Goal: Task Accomplishment & Management: Complete application form

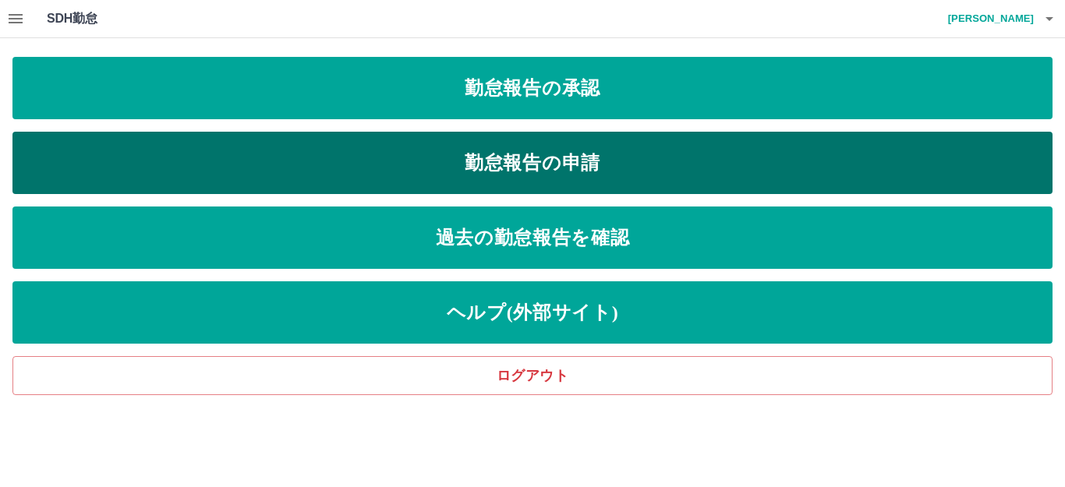
click at [531, 173] on link "勤怠報告の申請" at bounding box center [532, 163] width 1040 height 62
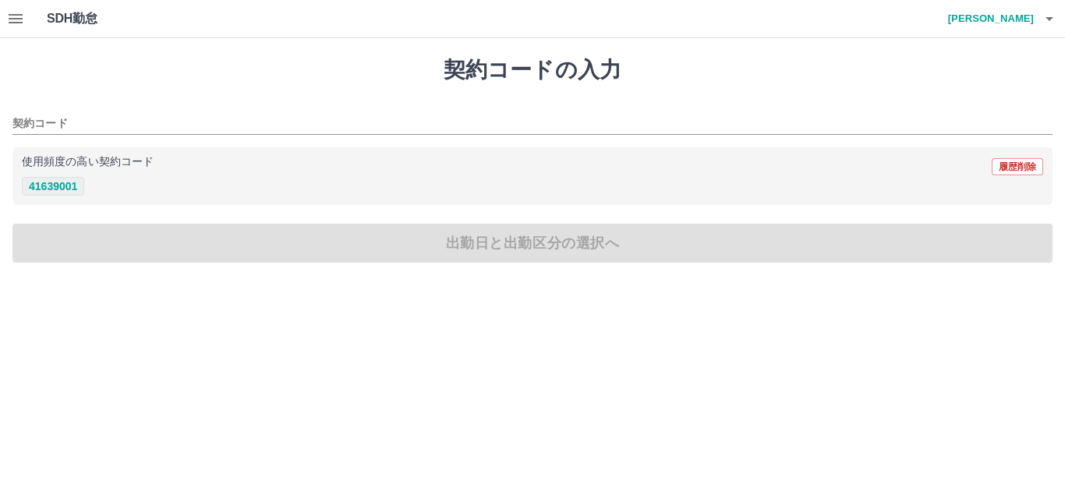
click at [68, 186] on button "41639001" at bounding box center [53, 186] width 62 height 19
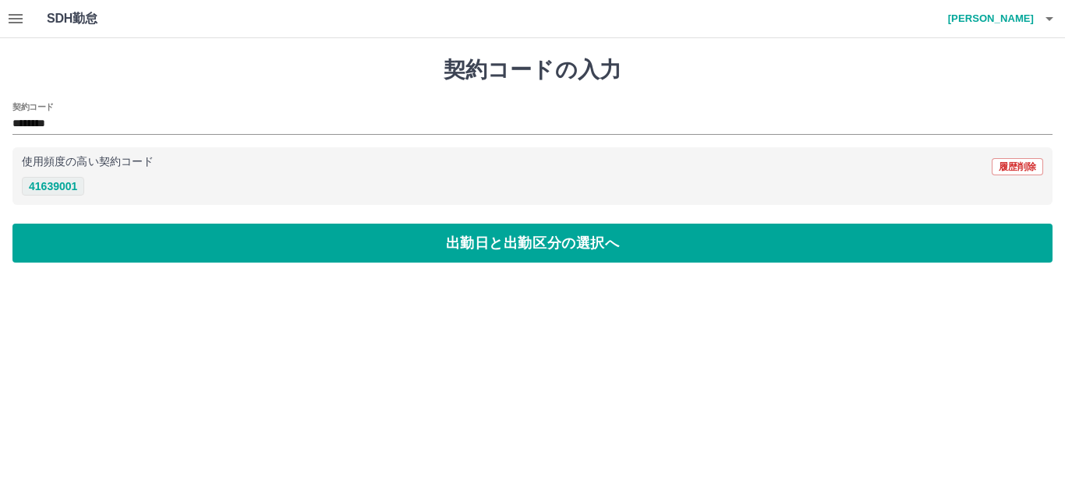
type input "********"
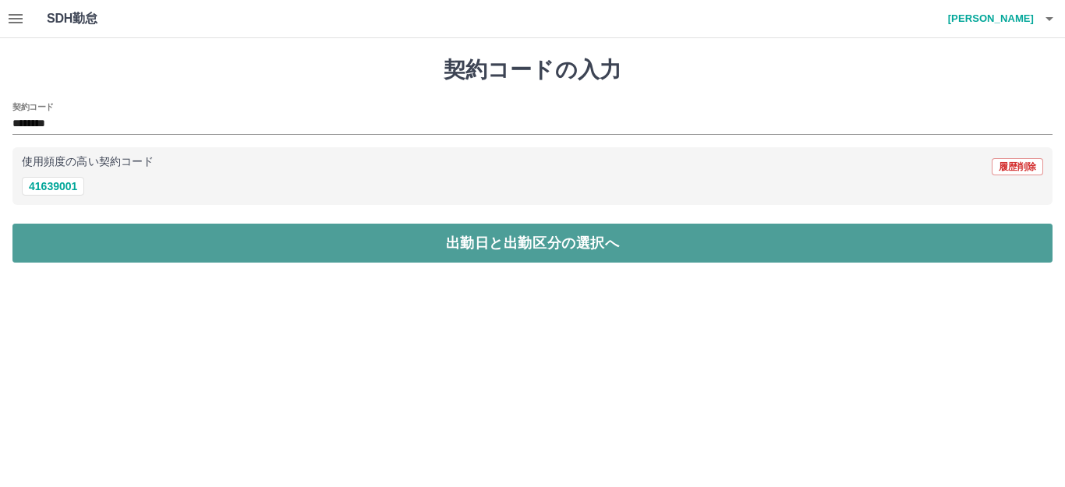
click at [424, 247] on button "出勤日と出勤区分の選択へ" at bounding box center [532, 243] width 1040 height 39
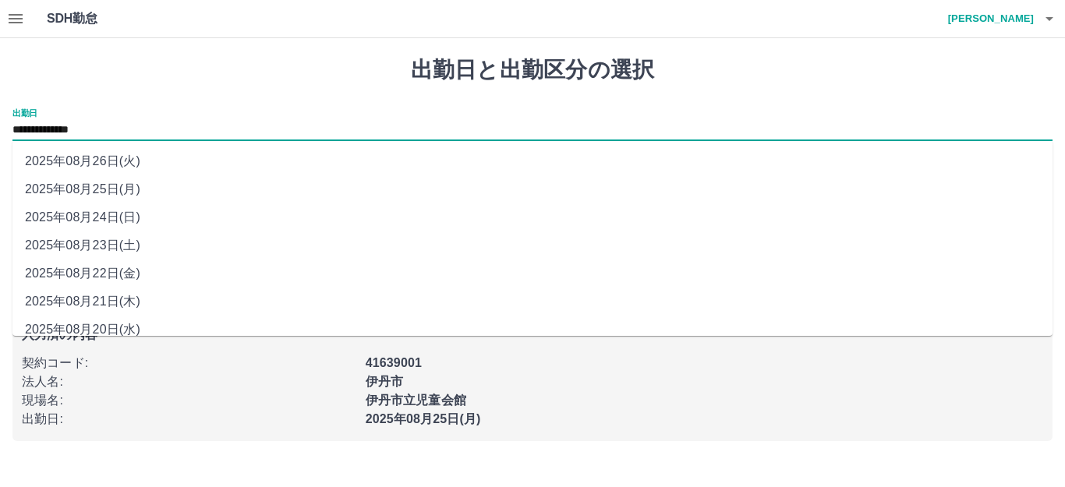
click at [129, 132] on input "**********" at bounding box center [532, 130] width 1040 height 19
click at [118, 218] on li "2025年08月24日(日)" at bounding box center [532, 217] width 1040 height 28
type input "**********"
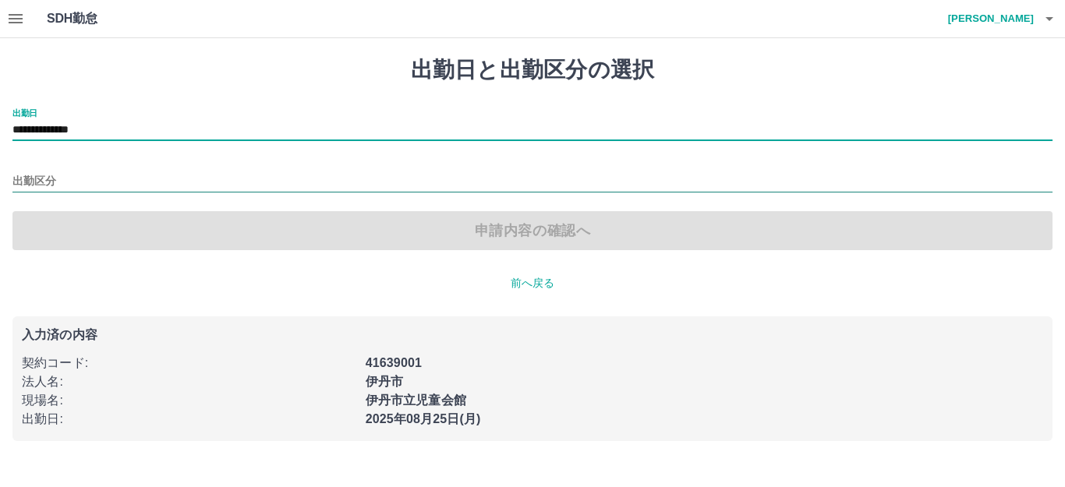
click at [72, 183] on input "出勤区分" at bounding box center [532, 181] width 1040 height 19
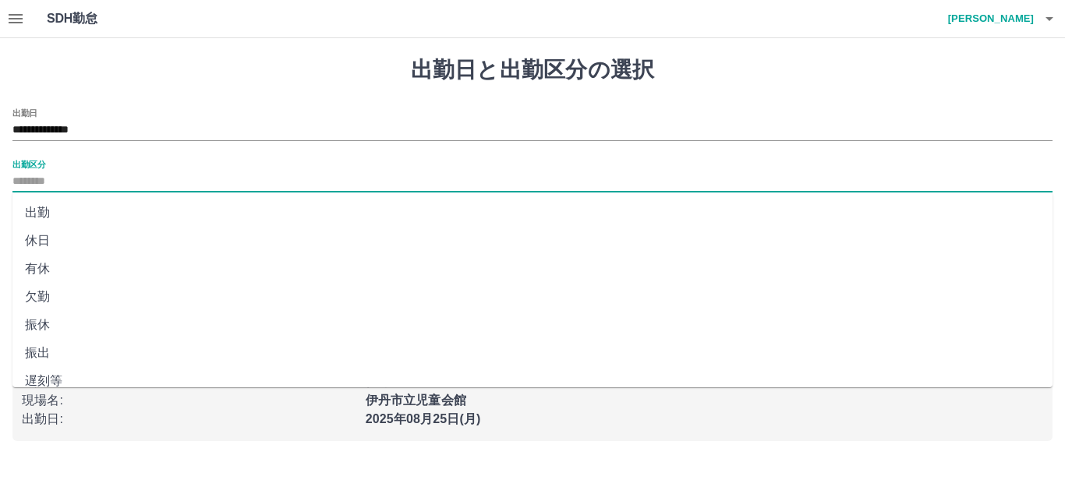
click at [57, 216] on li "出勤" at bounding box center [532, 213] width 1040 height 28
type input "**"
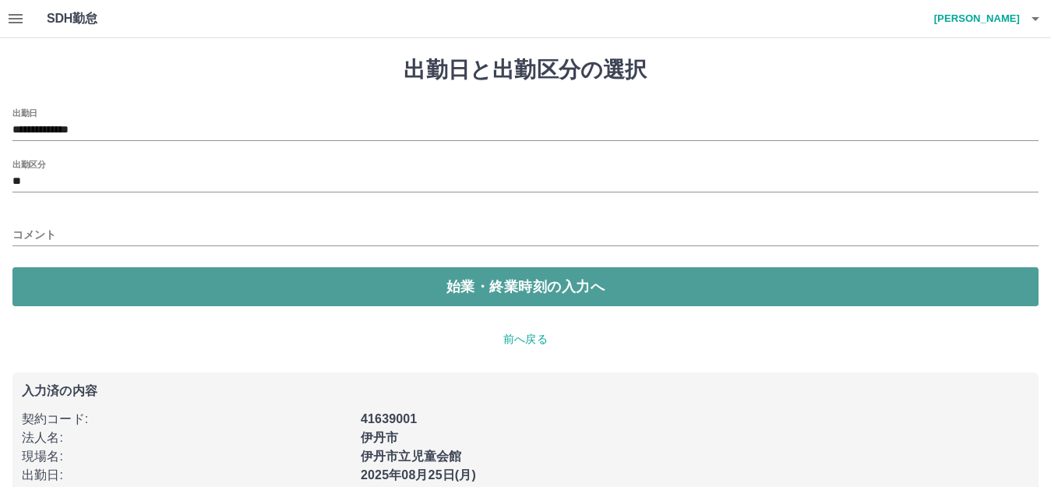
click at [154, 288] on button "始業・終業時刻の入力へ" at bounding box center [525, 286] width 1026 height 39
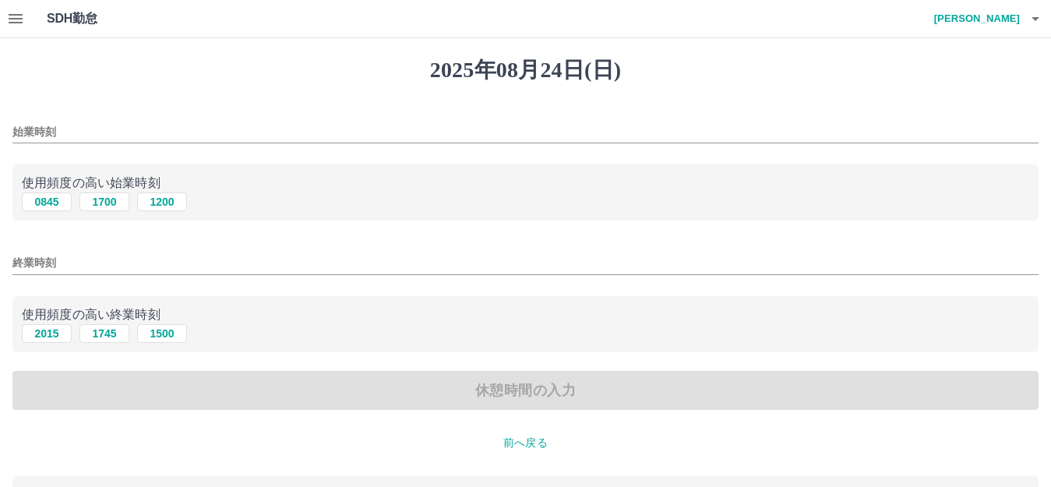
click at [70, 132] on input "始業時刻" at bounding box center [525, 132] width 1026 height 23
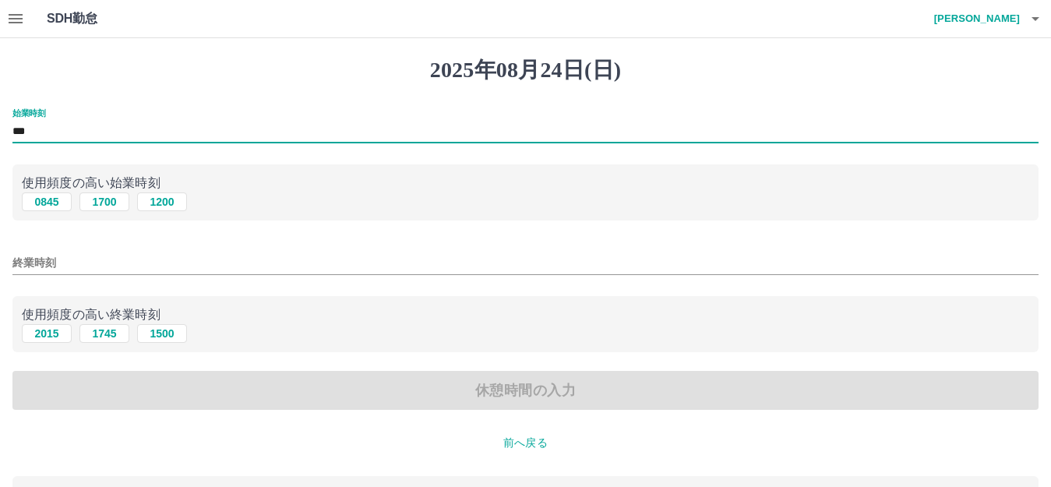
type input "***"
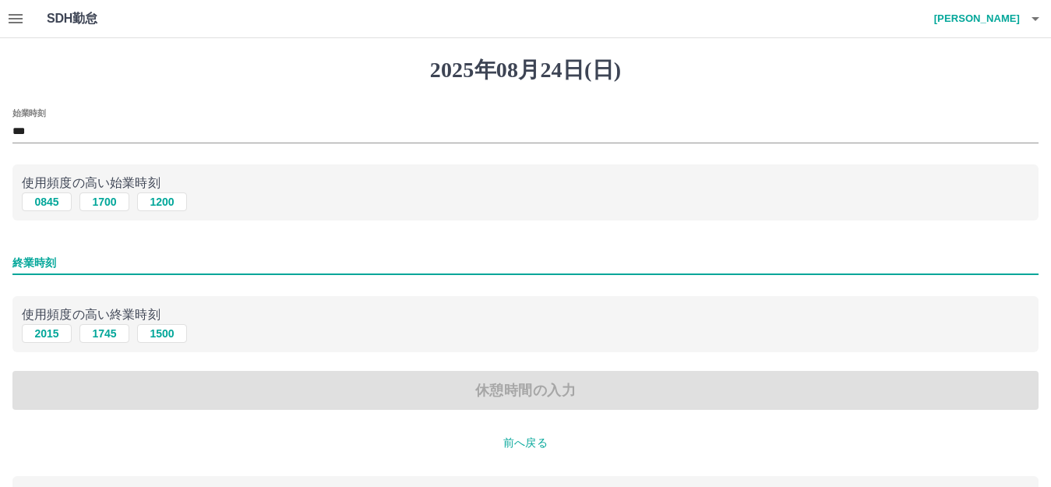
click at [98, 264] on input "終業時刻" at bounding box center [525, 263] width 1026 height 23
type input "****"
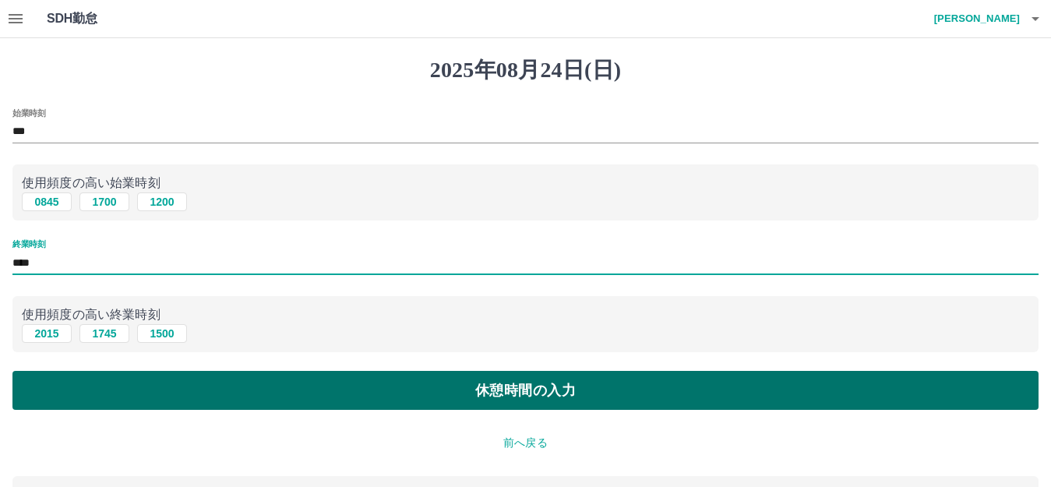
click at [430, 392] on button "休憩時間の入力" at bounding box center [525, 390] width 1026 height 39
type input "****"
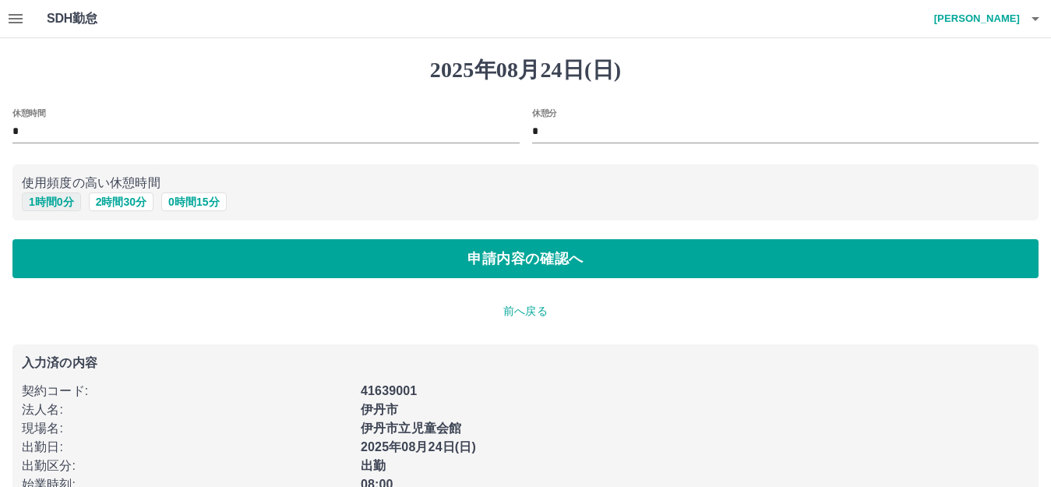
click at [69, 205] on button "1 時間 0 分" at bounding box center [51, 202] width 59 height 19
type input "*"
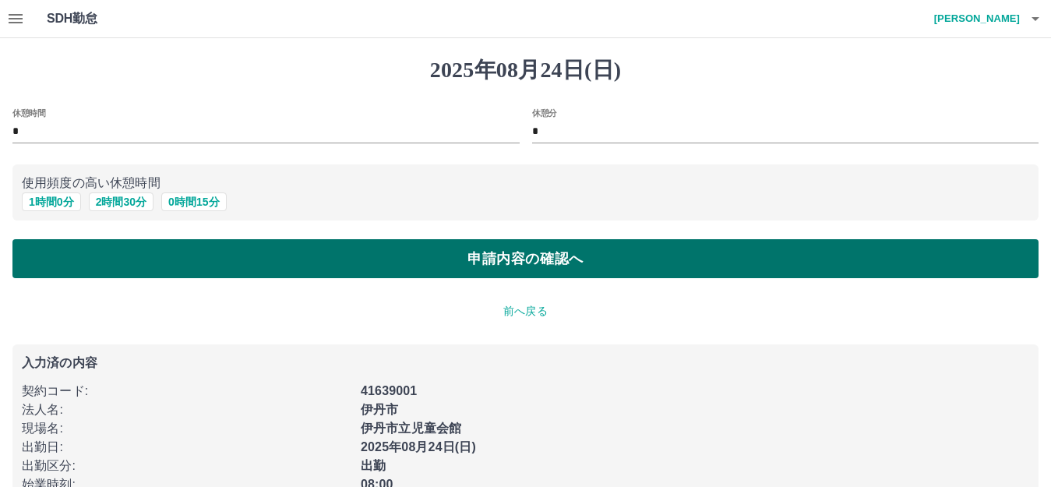
click at [443, 264] on button "申請内容の確認へ" at bounding box center [525, 258] width 1026 height 39
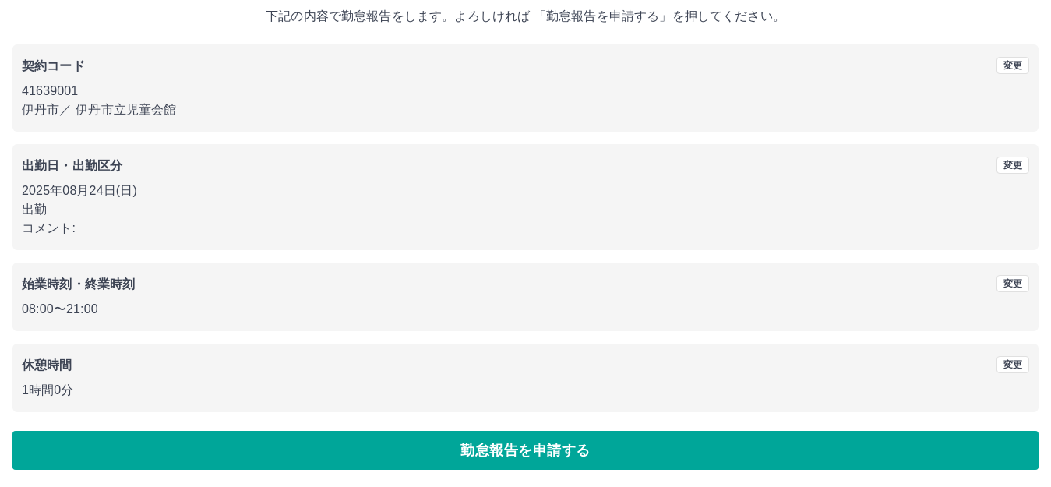
scroll to position [97, 0]
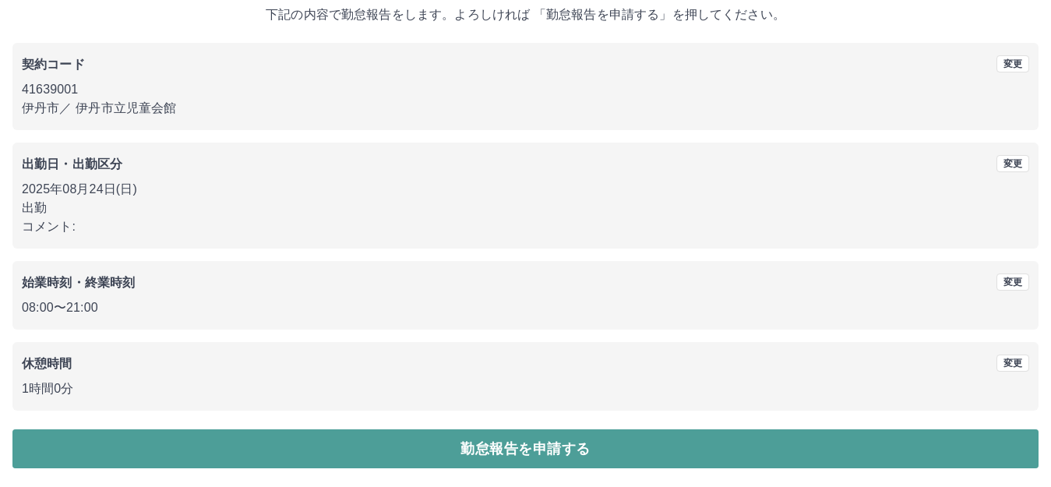
click at [465, 451] on button "勤怠報告を申請する" at bounding box center [525, 448] width 1026 height 39
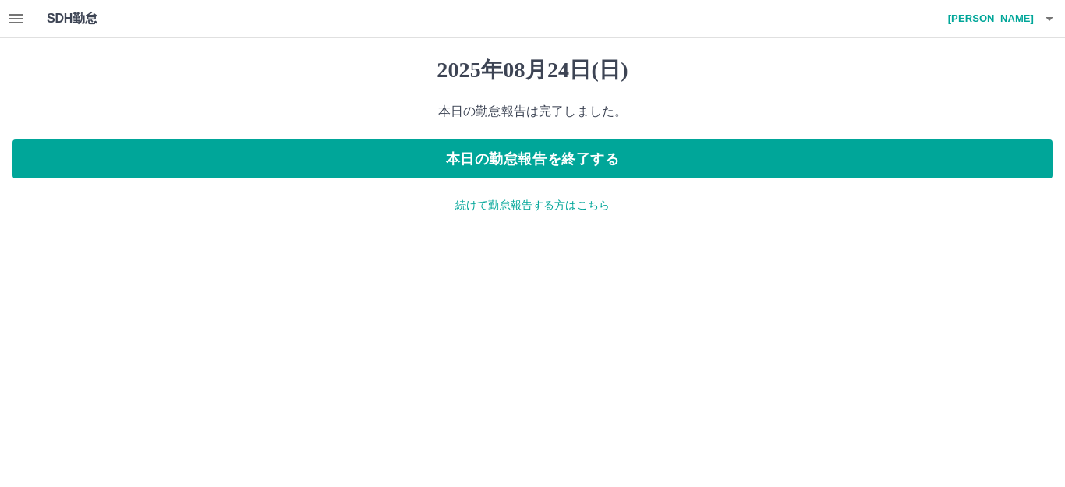
click at [524, 210] on p "続けて勤怠報告する方はこちら" at bounding box center [532, 205] width 1040 height 16
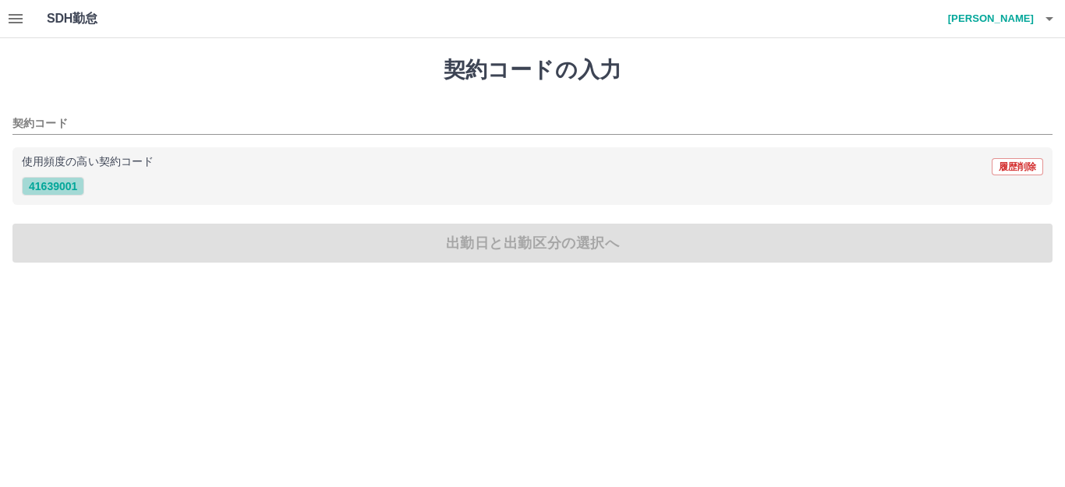
click at [57, 188] on button "41639001" at bounding box center [53, 186] width 62 height 19
type input "********"
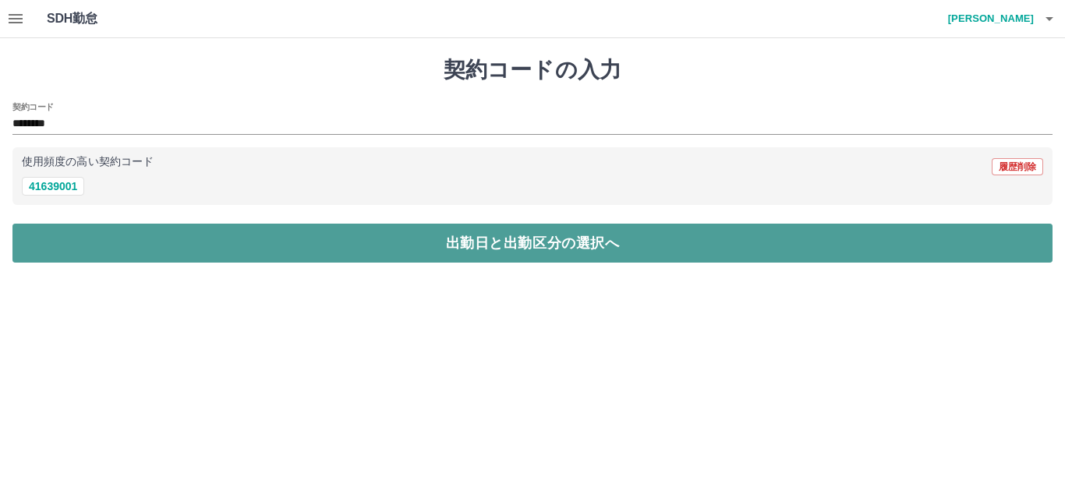
drag, startPoint x: 505, startPoint y: 248, endPoint x: 505, endPoint y: 233, distance: 14.8
click at [505, 243] on button "出勤日と出勤区分の選択へ" at bounding box center [532, 243] width 1040 height 39
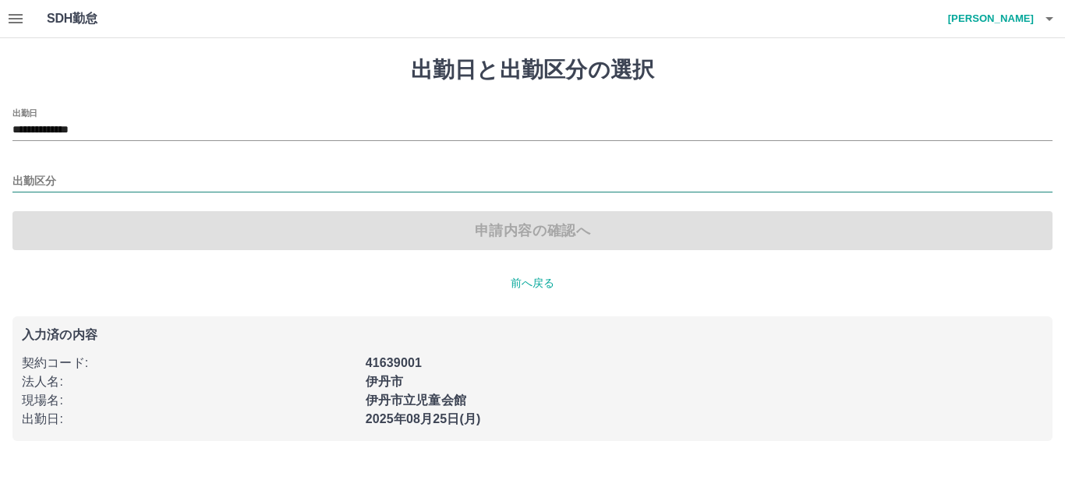
click at [67, 182] on input "出勤区分" at bounding box center [532, 181] width 1040 height 19
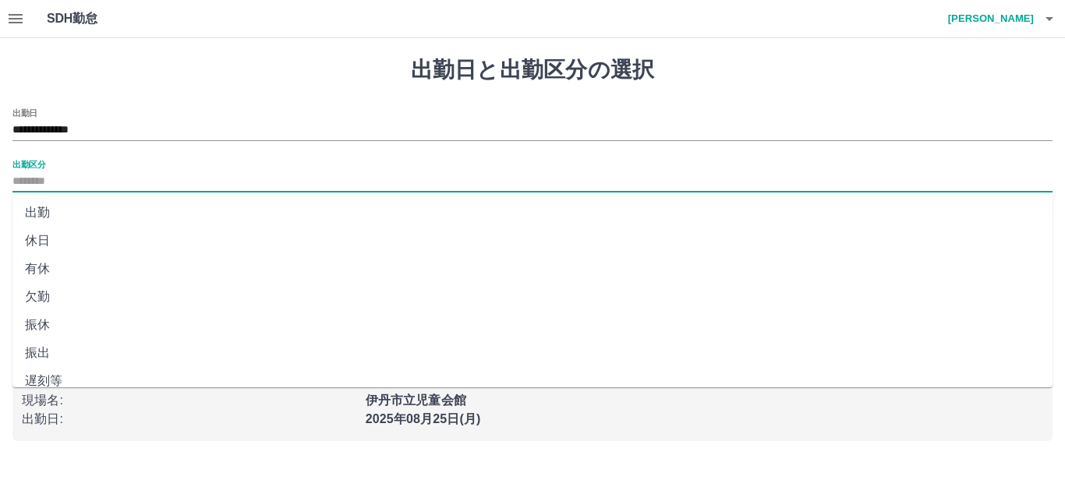
click at [48, 214] on li "出勤" at bounding box center [532, 213] width 1040 height 28
type input "**"
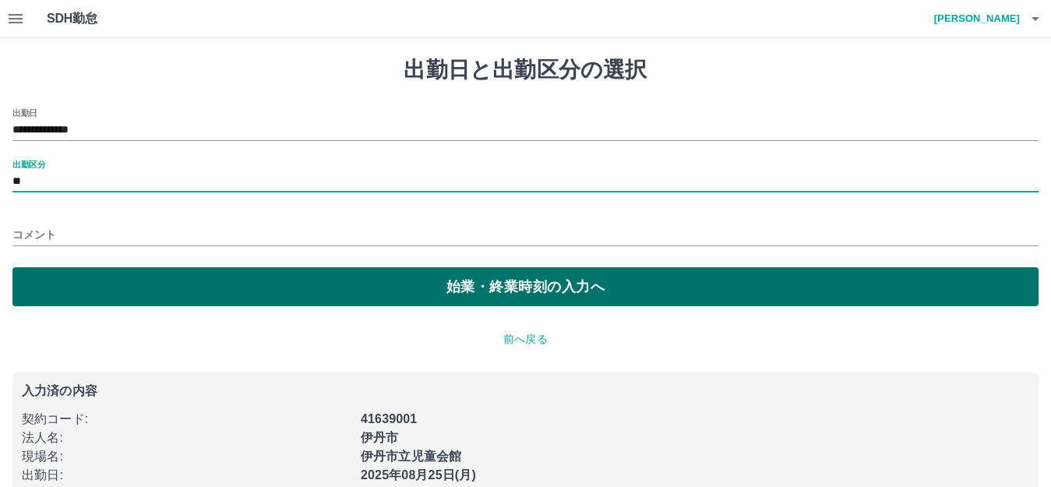
click at [357, 291] on button "始業・終業時刻の入力へ" at bounding box center [525, 286] width 1026 height 39
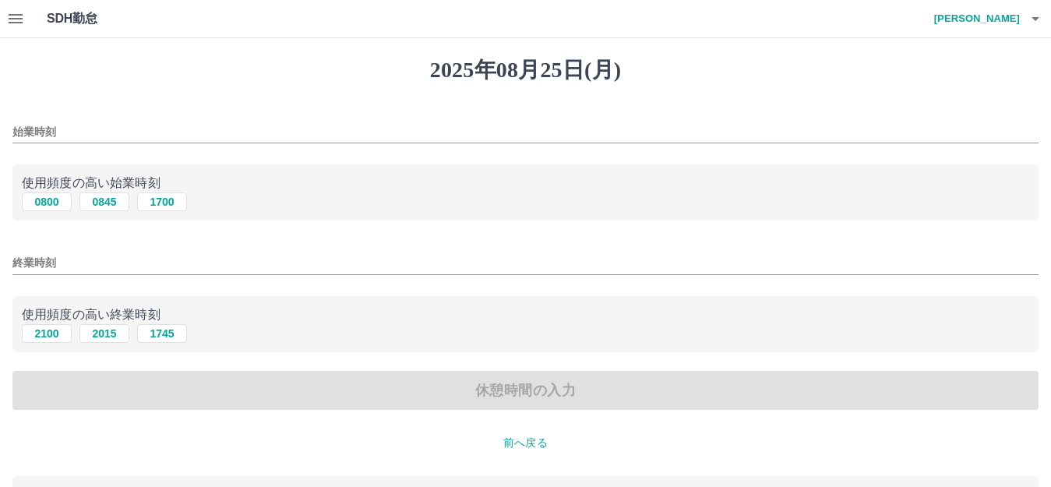
click at [94, 131] on input "始業時刻" at bounding box center [525, 132] width 1026 height 23
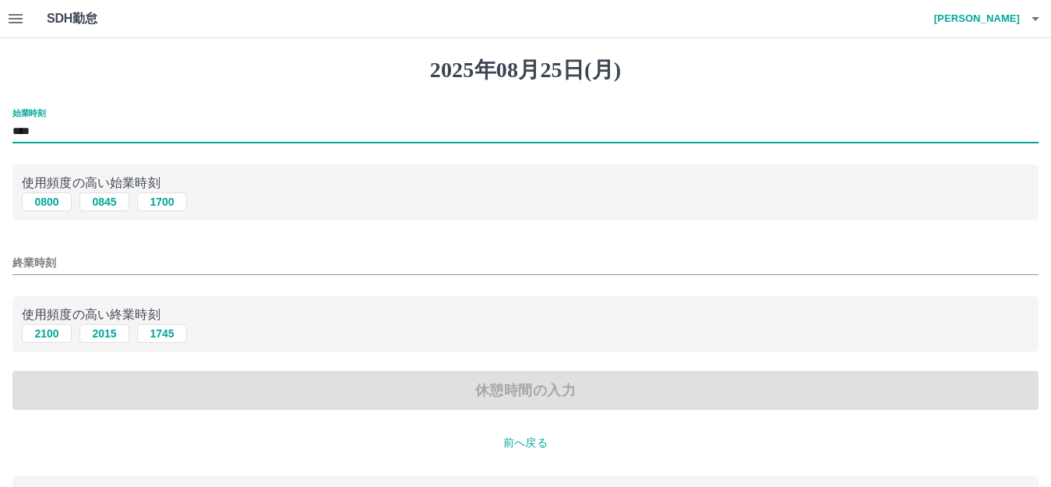
type input "****"
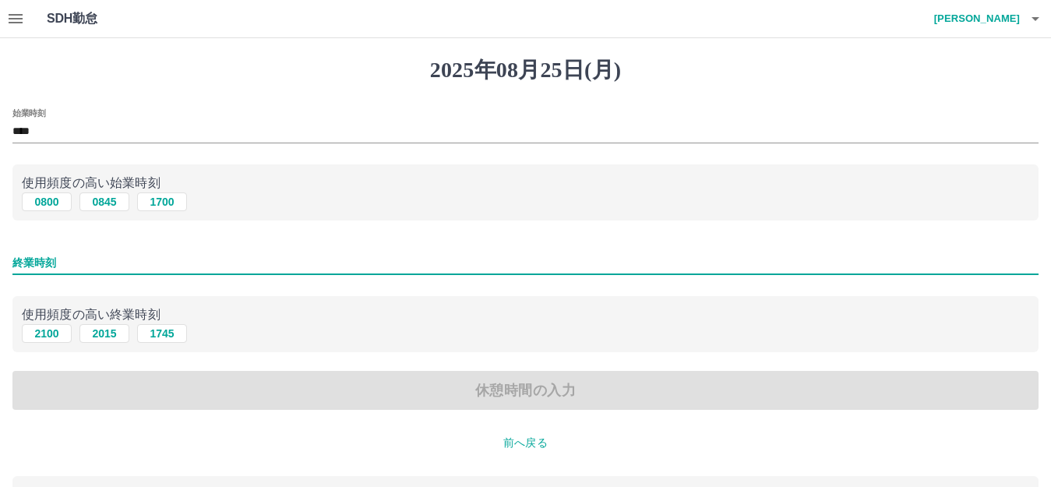
click at [71, 266] on input "終業時刻" at bounding box center [525, 263] width 1026 height 23
type input "****"
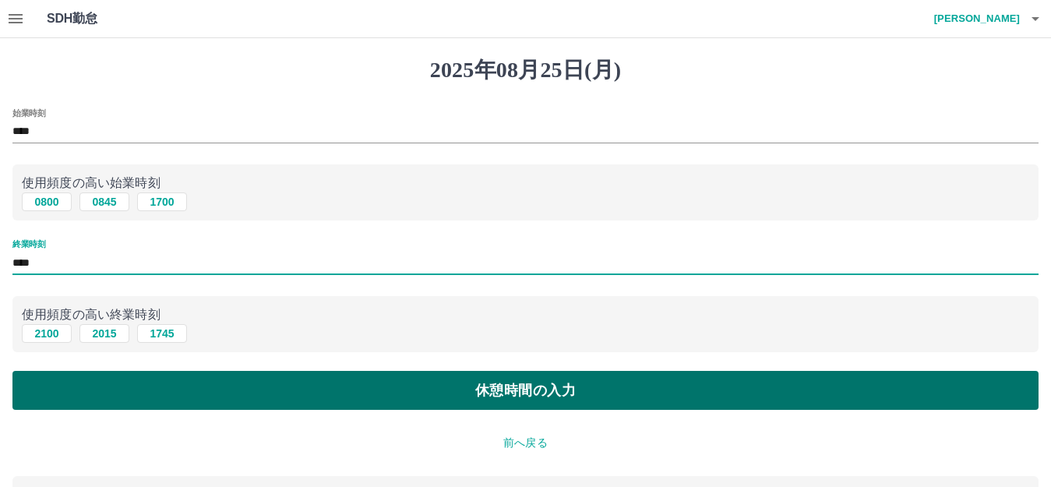
click at [520, 387] on button "休憩時間の入力" at bounding box center [525, 390] width 1026 height 39
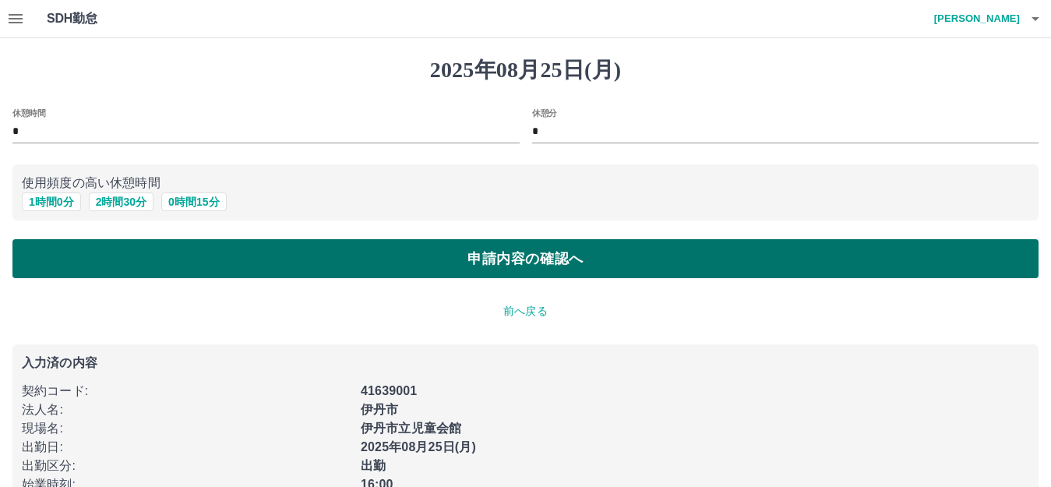
click at [414, 254] on button "申請内容の確認へ" at bounding box center [525, 258] width 1026 height 39
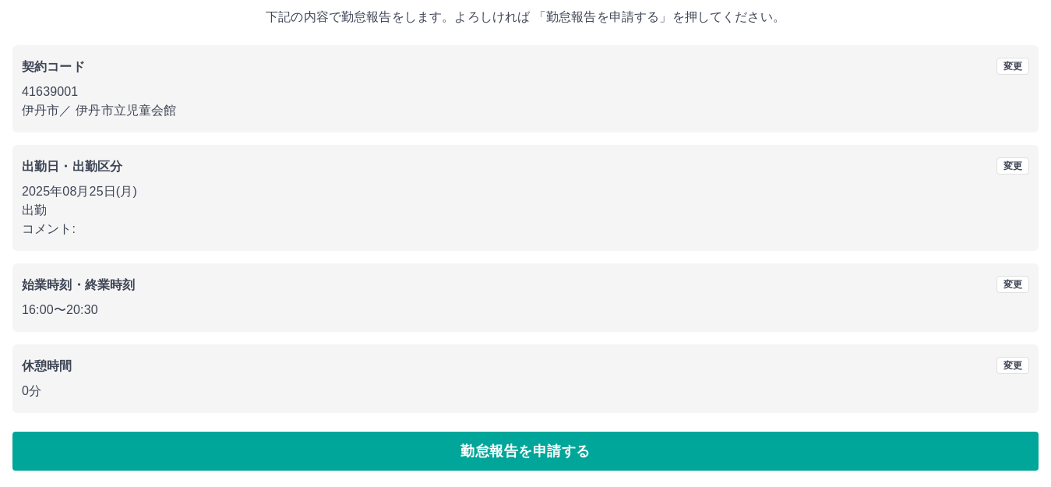
scroll to position [97, 0]
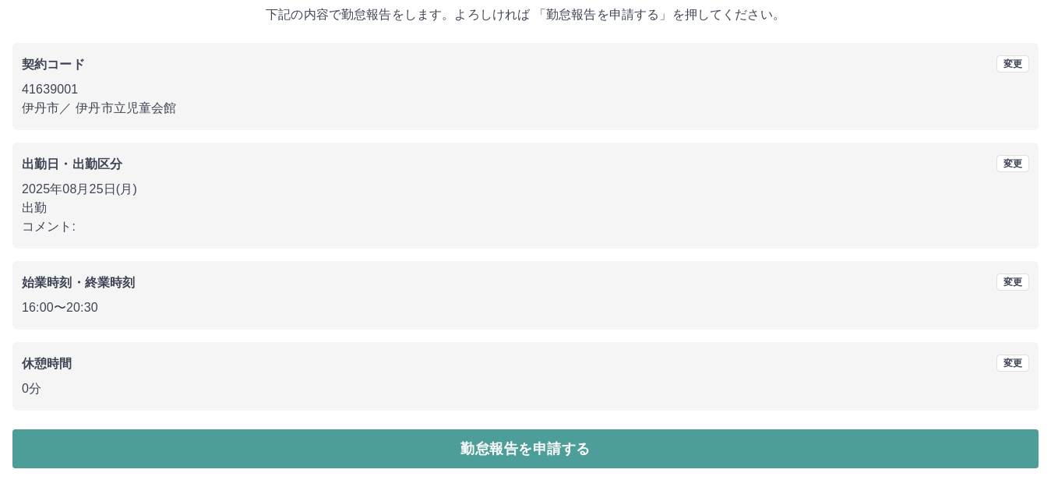
click at [457, 451] on button "勤怠報告を申請する" at bounding box center [525, 448] width 1026 height 39
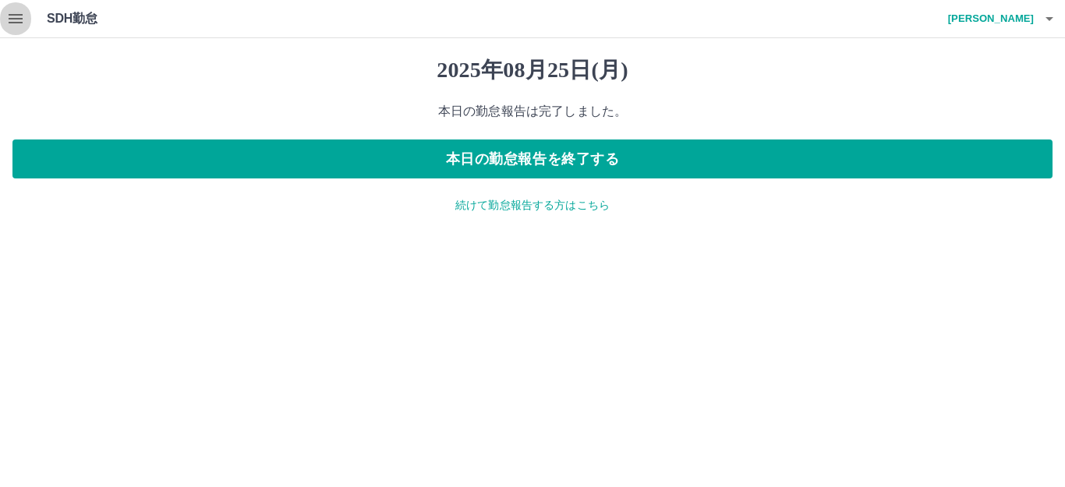
click at [9, 22] on icon "button" at bounding box center [16, 18] width 14 height 9
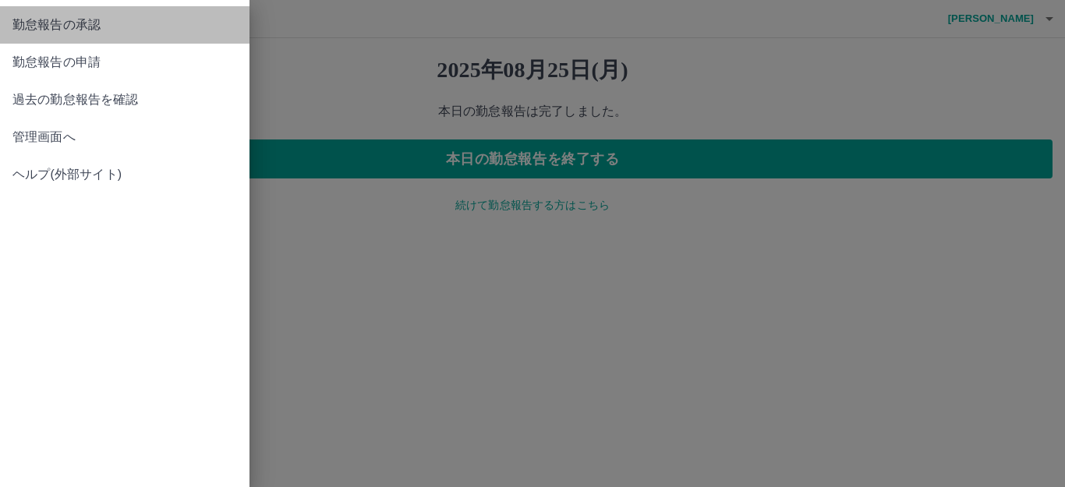
click at [32, 23] on span "勤怠報告の承認" at bounding box center [124, 25] width 224 height 19
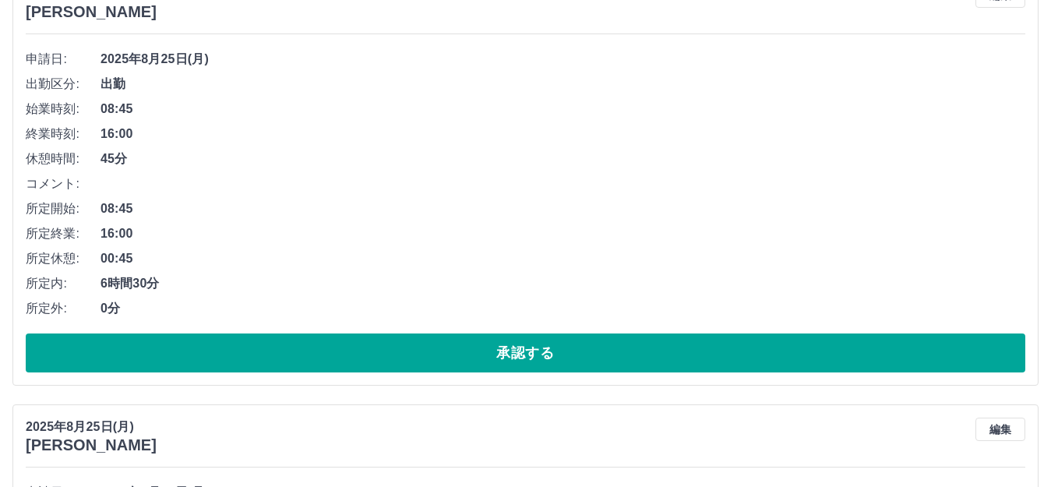
scroll to position [234, 0]
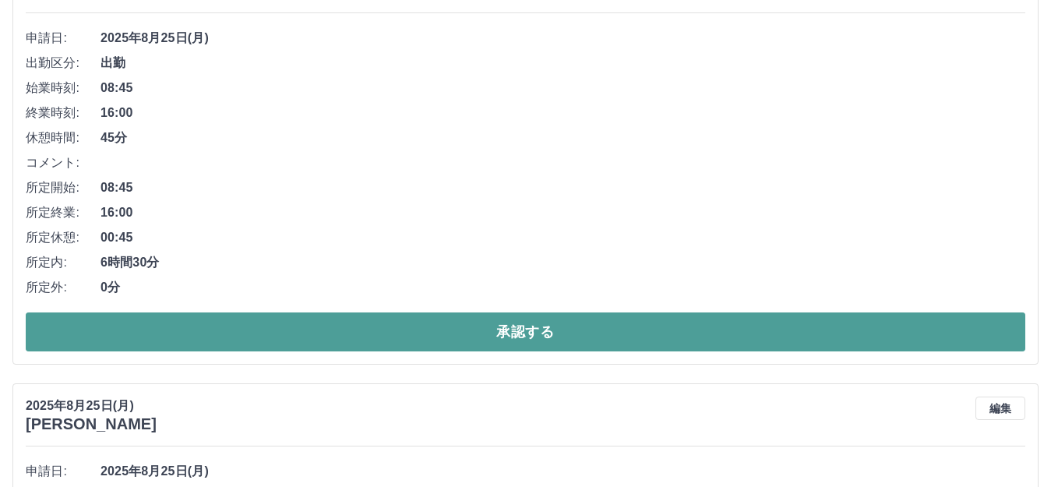
click at [535, 334] on button "承認する" at bounding box center [526, 332] width 1000 height 39
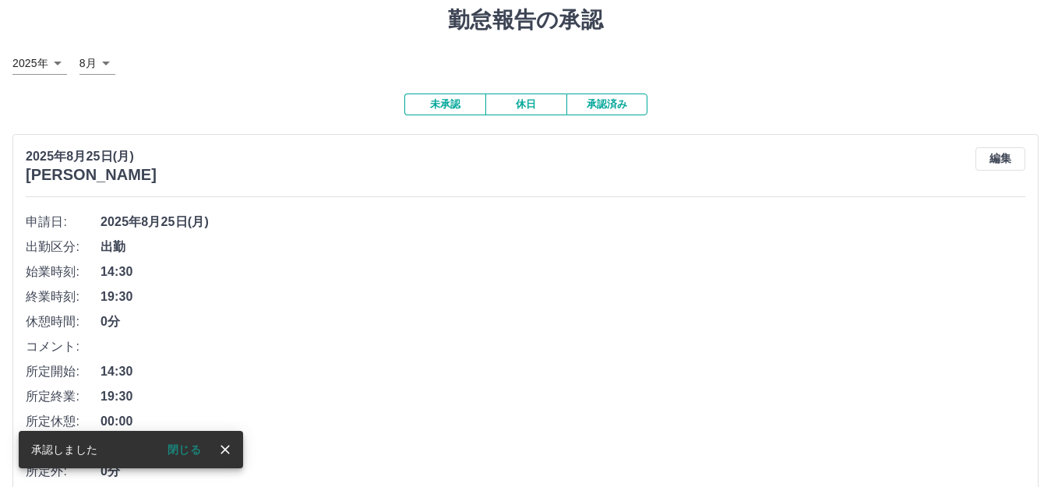
scroll to position [156, 0]
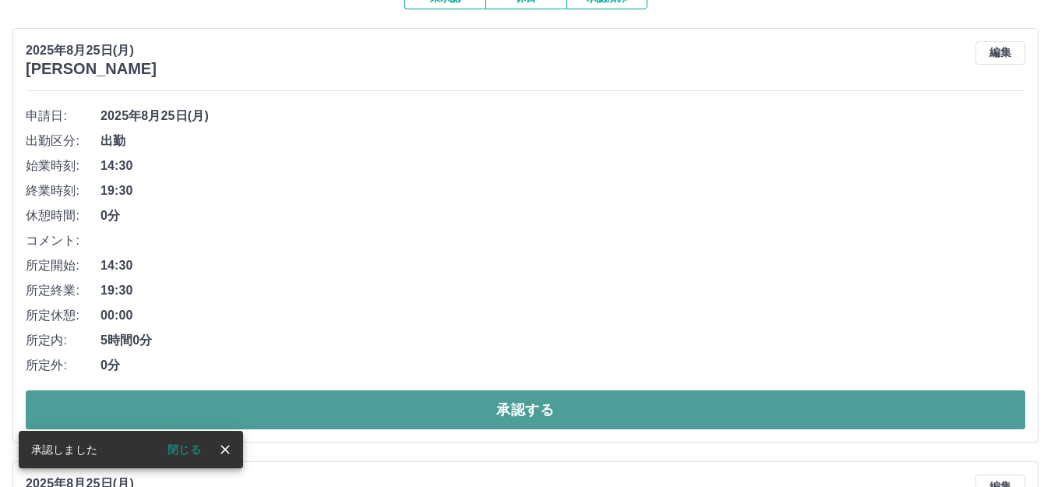
click at [414, 402] on button "承認する" at bounding box center [526, 409] width 1000 height 39
click at [284, 400] on button "承認する" at bounding box center [526, 409] width 1000 height 39
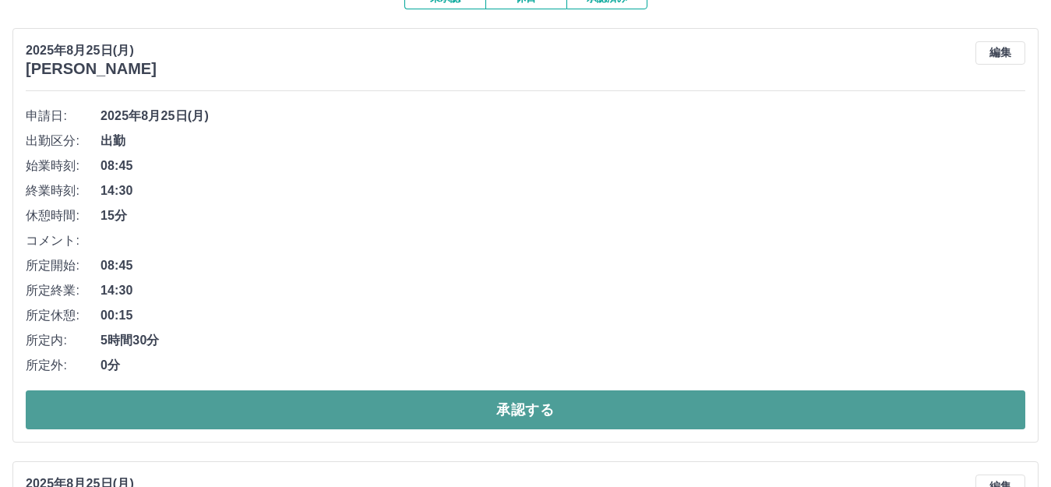
click at [383, 408] on button "承認する" at bounding box center [526, 409] width 1000 height 39
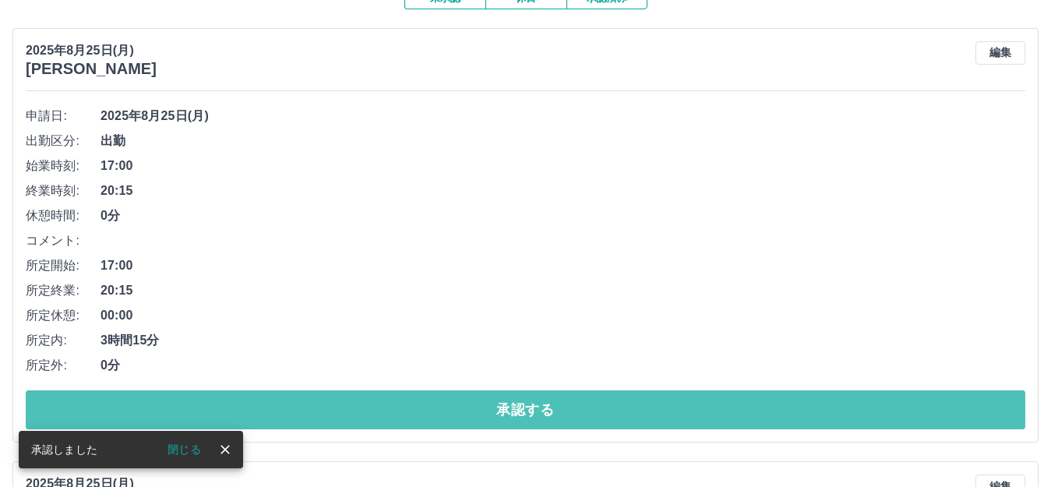
click at [383, 408] on button "承認する" at bounding box center [526, 409] width 1000 height 39
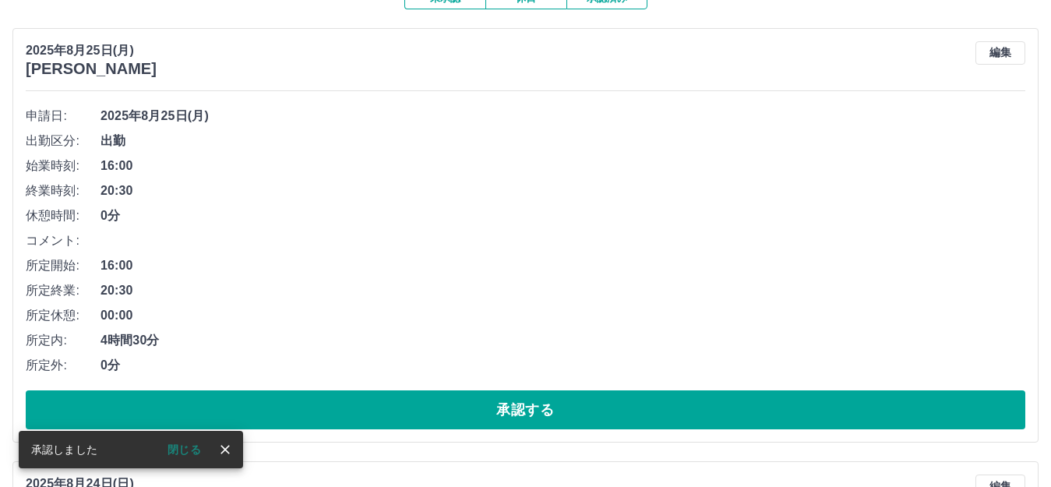
click at [383, 408] on button "承認する" at bounding box center [526, 409] width 1000 height 39
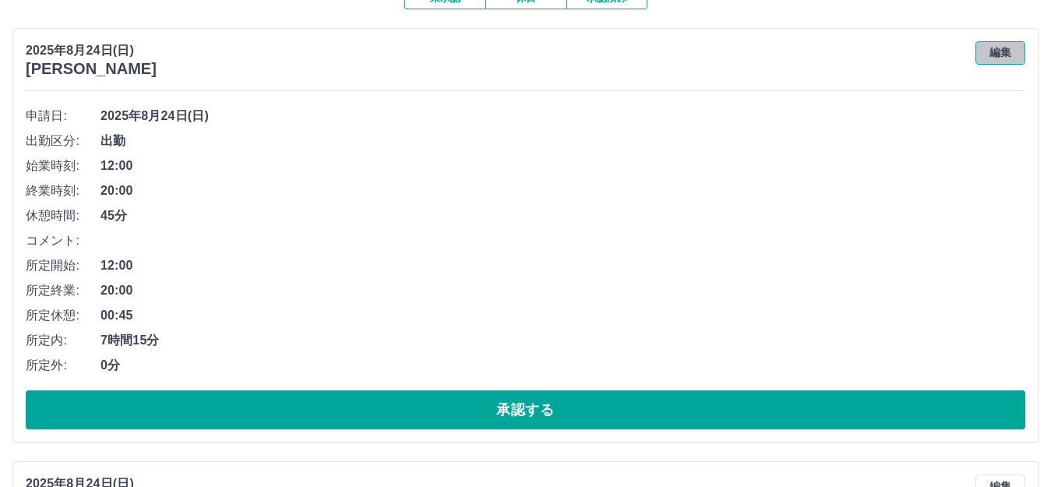
click at [995, 52] on button "編集" at bounding box center [1001, 52] width 50 height 23
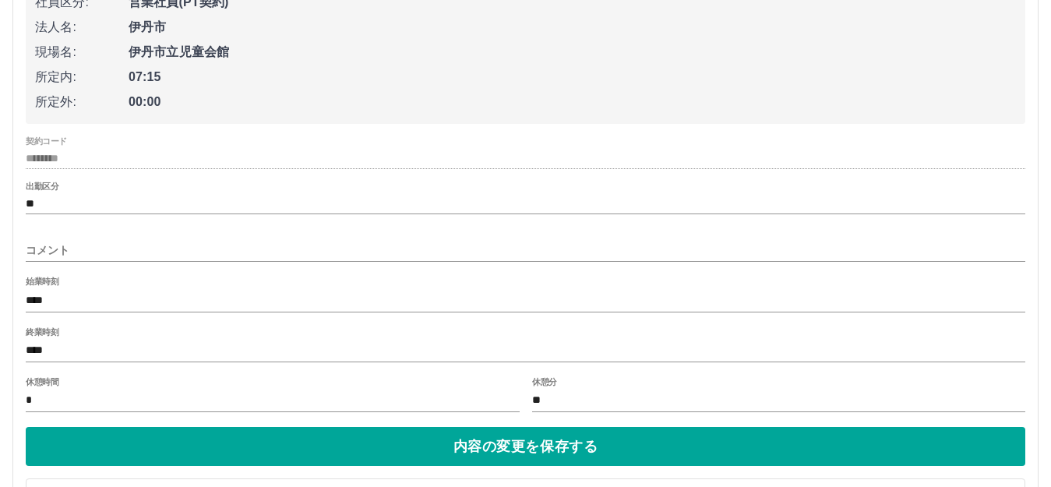
scroll to position [312, 0]
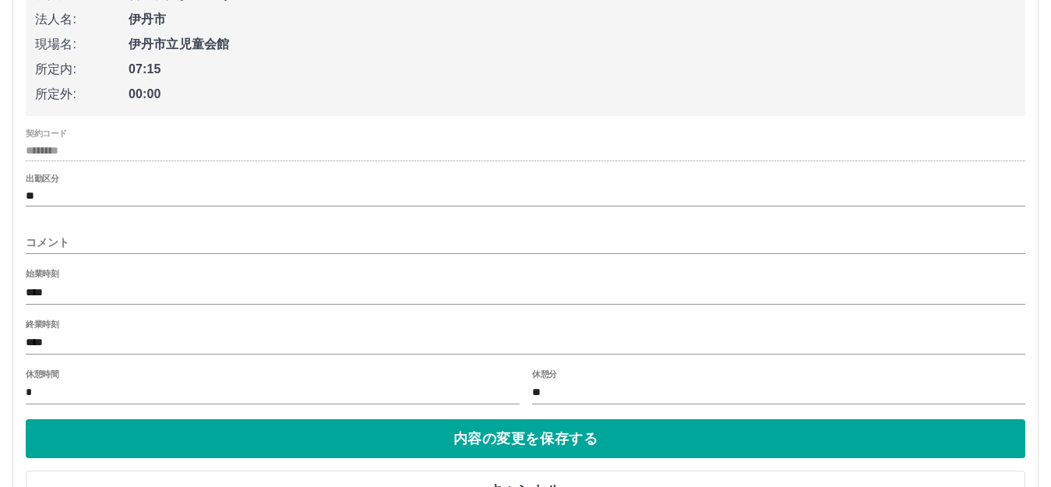
click at [57, 344] on input "****" at bounding box center [526, 343] width 1000 height 23
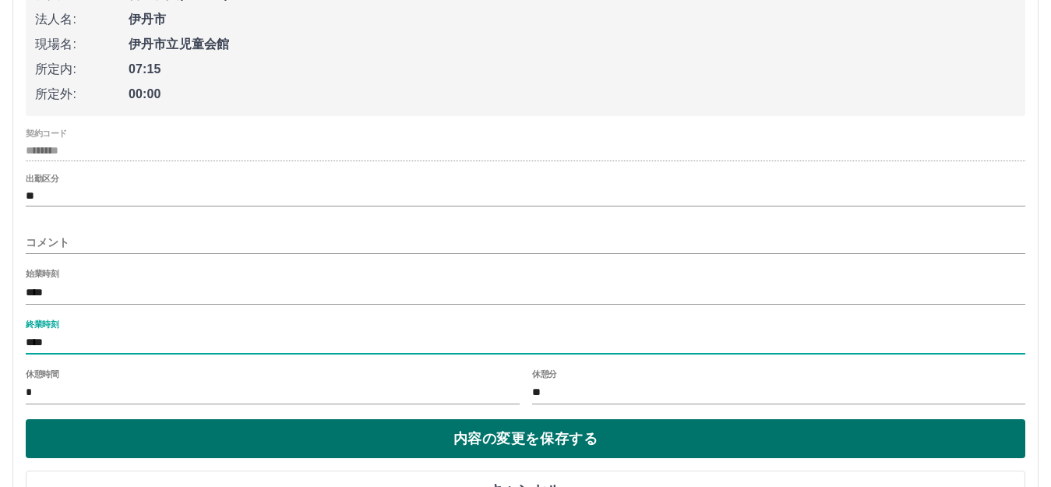
type input "****"
click at [380, 436] on button "内容の変更を保存する" at bounding box center [526, 438] width 1000 height 39
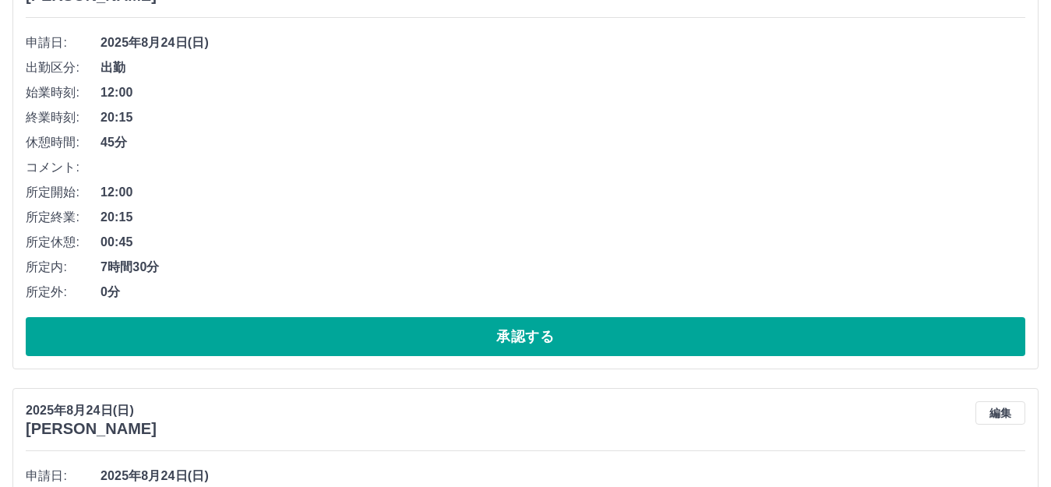
scroll to position [234, 0]
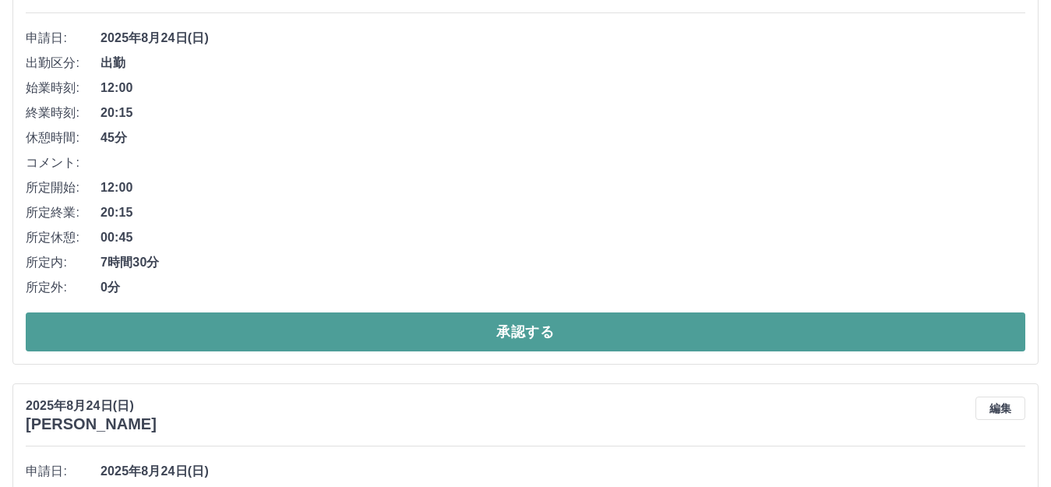
click at [501, 338] on button "承認する" at bounding box center [526, 332] width 1000 height 39
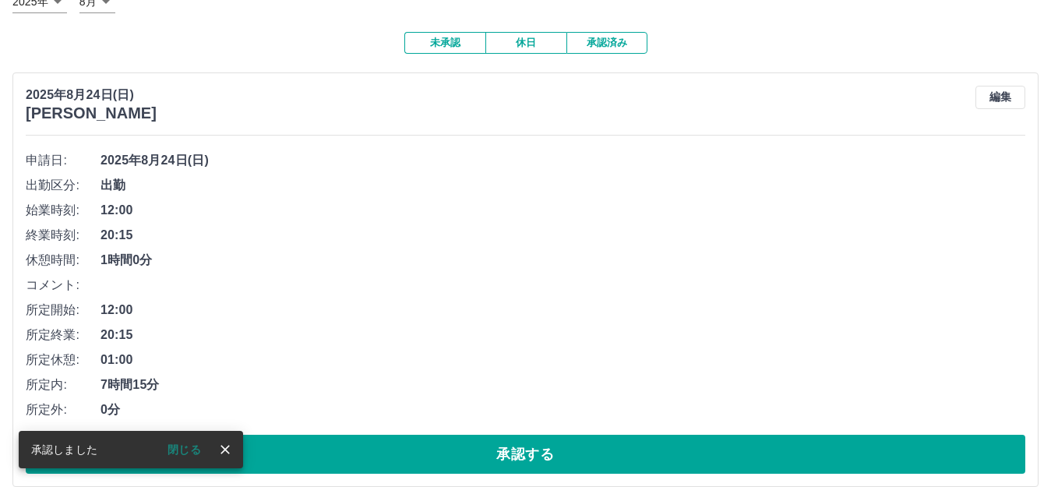
scroll to position [156, 0]
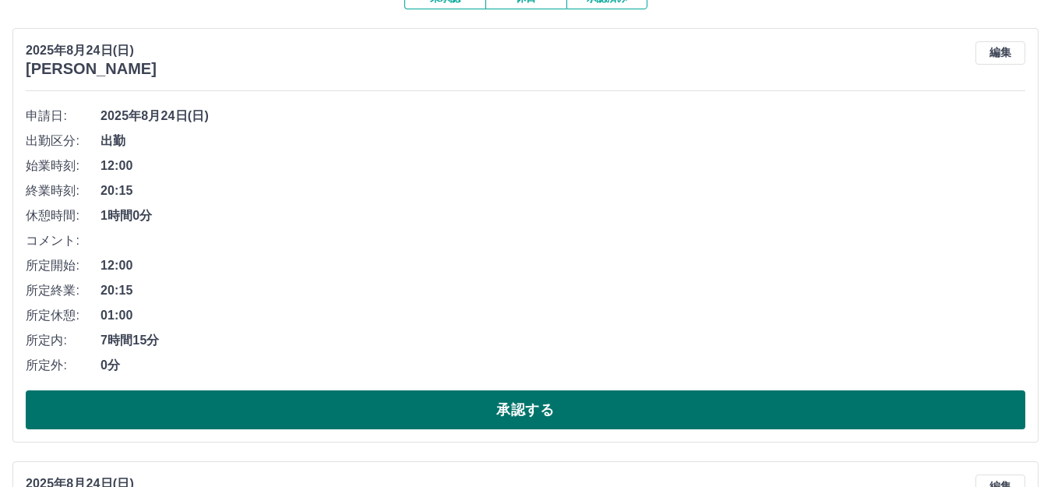
click at [475, 410] on button "承認する" at bounding box center [526, 409] width 1000 height 39
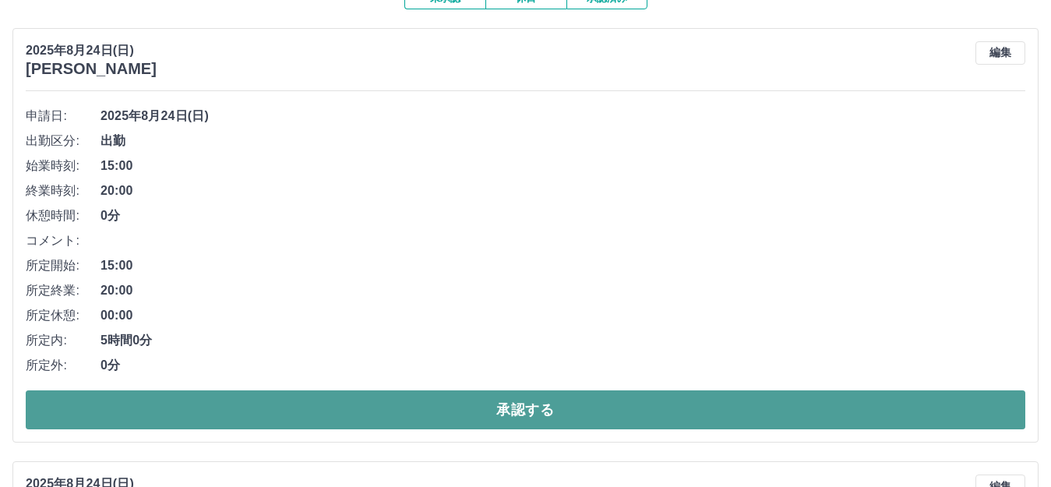
click at [446, 415] on button "承認する" at bounding box center [526, 409] width 1000 height 39
click at [402, 411] on button "承認する" at bounding box center [526, 409] width 1000 height 39
click at [392, 416] on button "承認する" at bounding box center [526, 409] width 1000 height 39
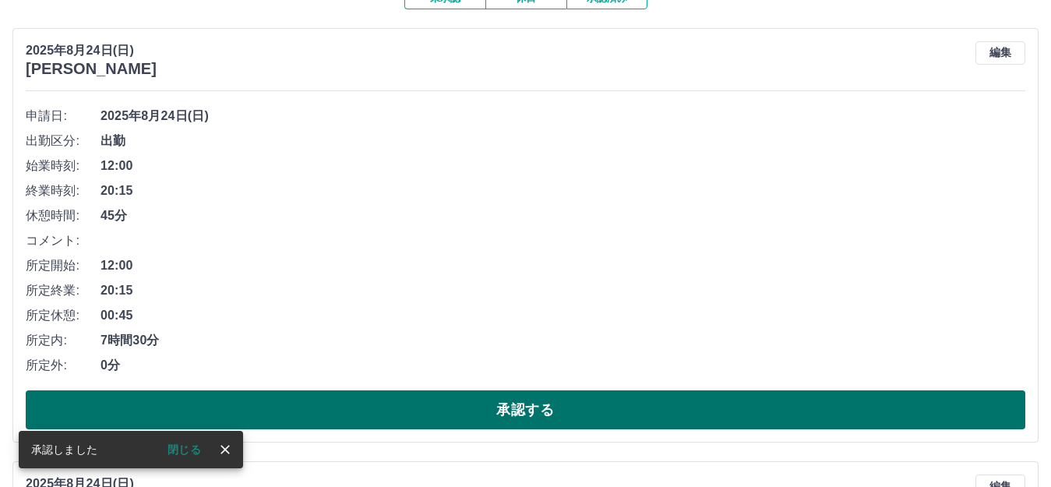
click at [270, 402] on button "承認する" at bounding box center [526, 409] width 1000 height 39
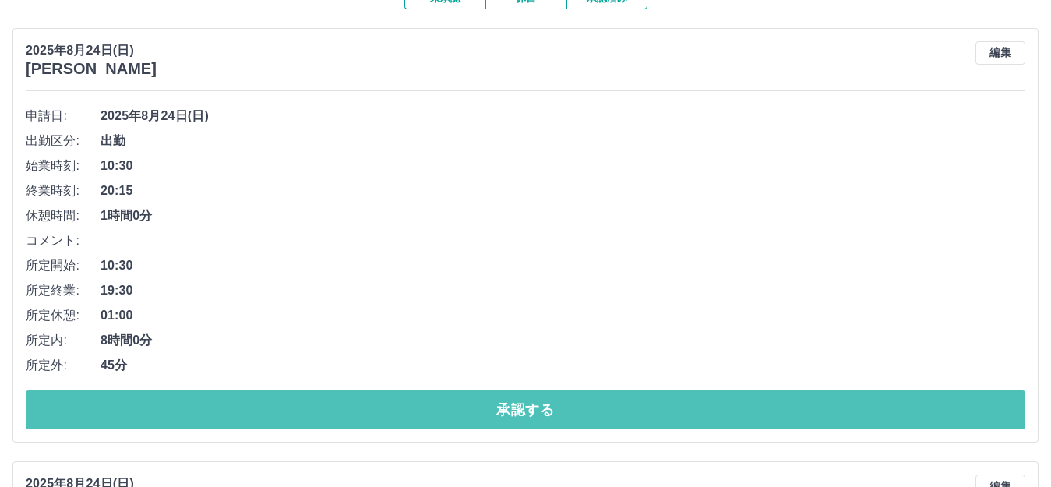
click at [207, 413] on button "承認する" at bounding box center [526, 409] width 1000 height 39
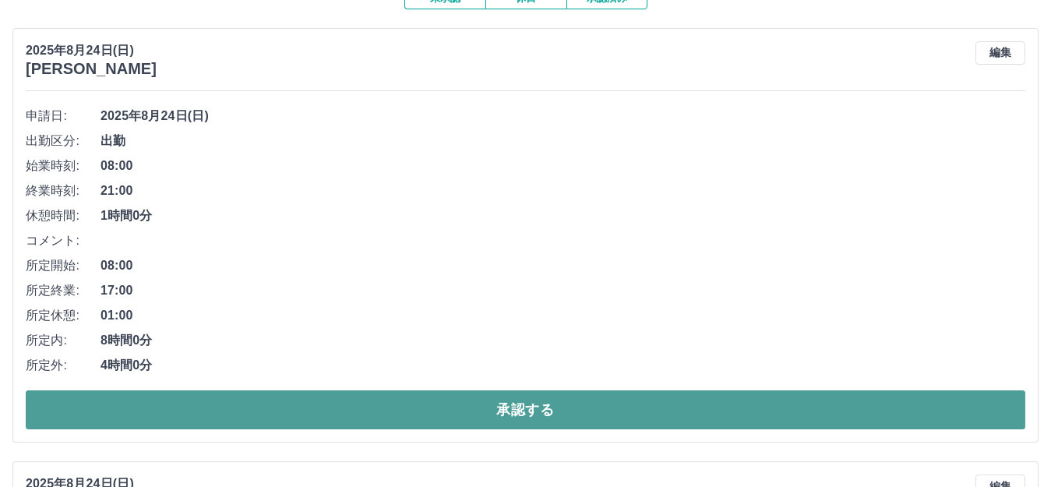
click at [250, 412] on button "承認する" at bounding box center [526, 409] width 1000 height 39
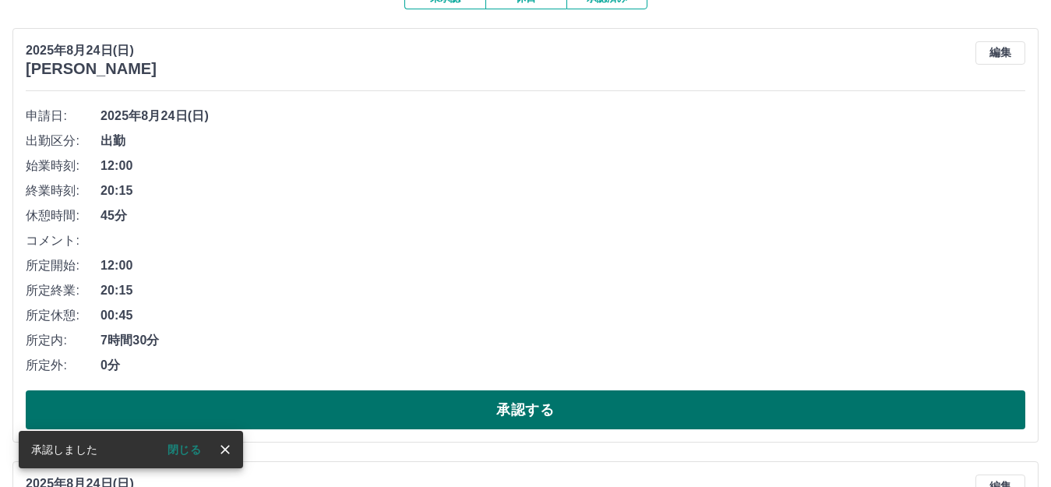
click at [304, 396] on button "承認する" at bounding box center [526, 409] width 1000 height 39
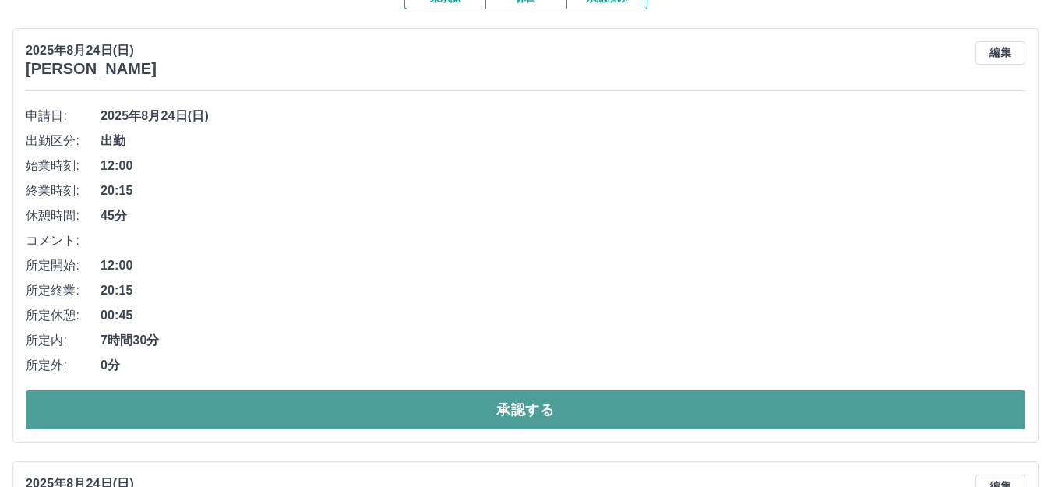
click at [256, 400] on button "承認する" at bounding box center [526, 409] width 1000 height 39
click at [255, 408] on button "承認する" at bounding box center [526, 409] width 1000 height 39
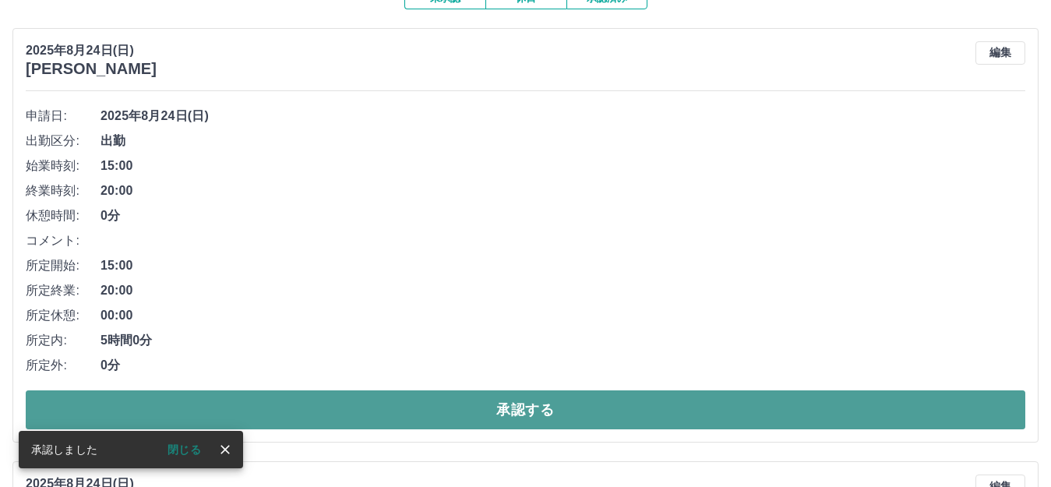
click at [362, 419] on button "承認する" at bounding box center [526, 409] width 1000 height 39
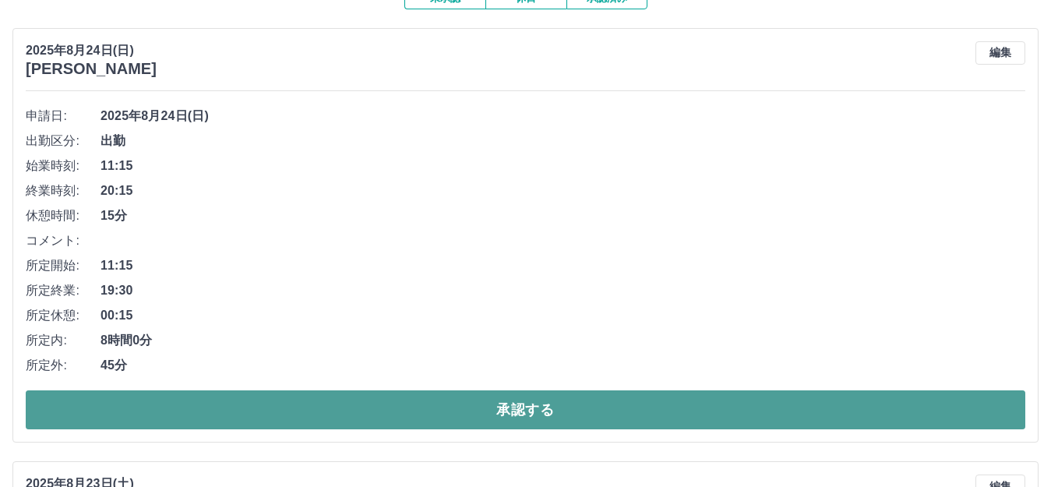
click at [362, 409] on button "承認する" at bounding box center [526, 409] width 1000 height 39
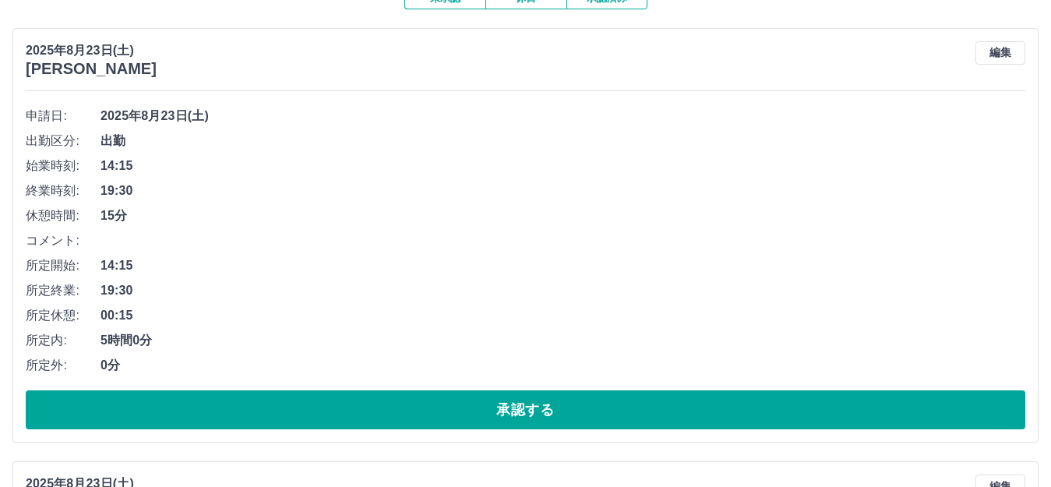
click at [359, 407] on button "承認する" at bounding box center [526, 409] width 1000 height 39
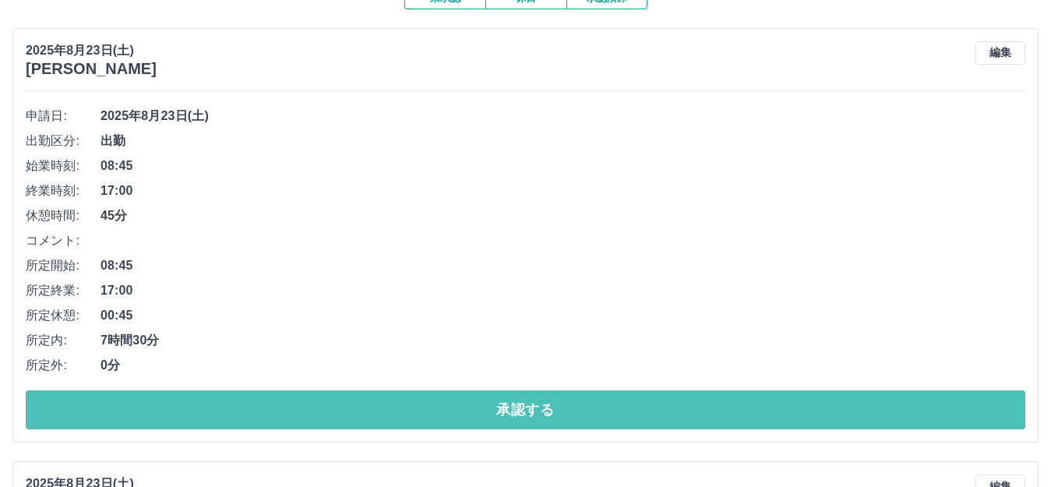
click at [359, 407] on button "承認する" at bounding box center [526, 409] width 1000 height 39
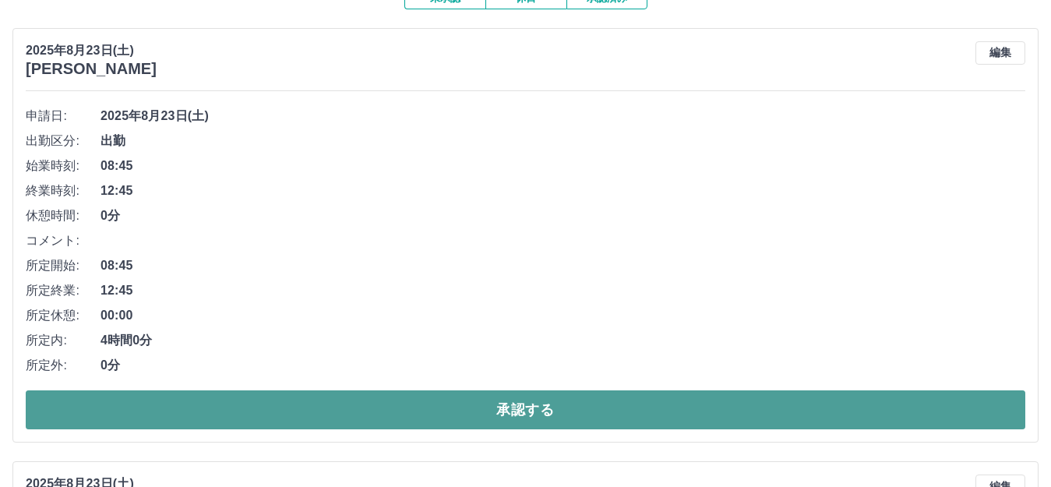
click at [274, 401] on button "承認する" at bounding box center [526, 409] width 1000 height 39
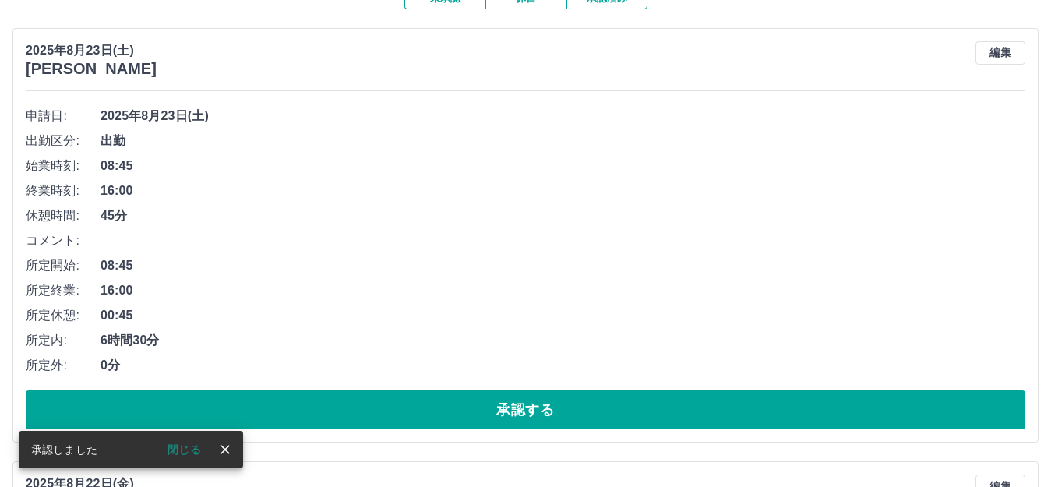
click at [274, 401] on button "承認する" at bounding box center [526, 409] width 1000 height 39
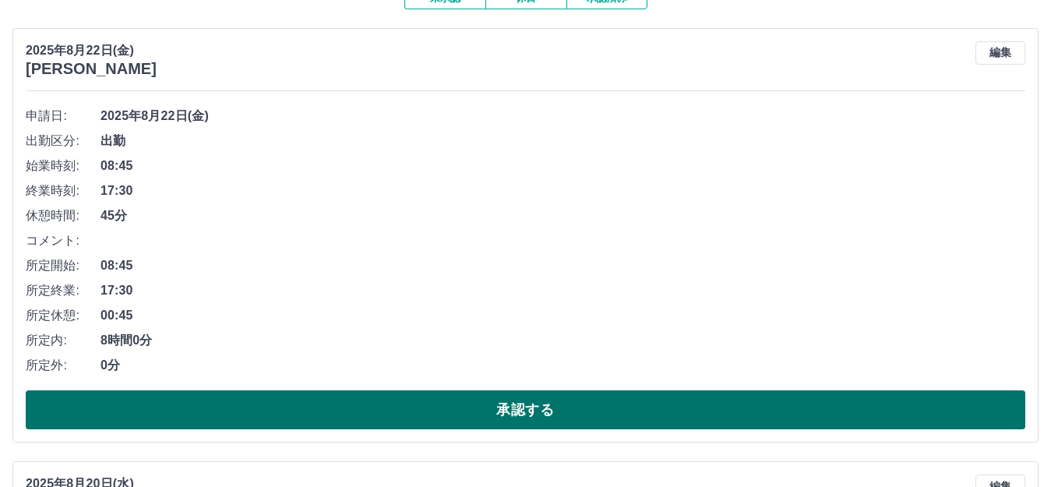
click at [309, 408] on button "承認する" at bounding box center [526, 409] width 1000 height 39
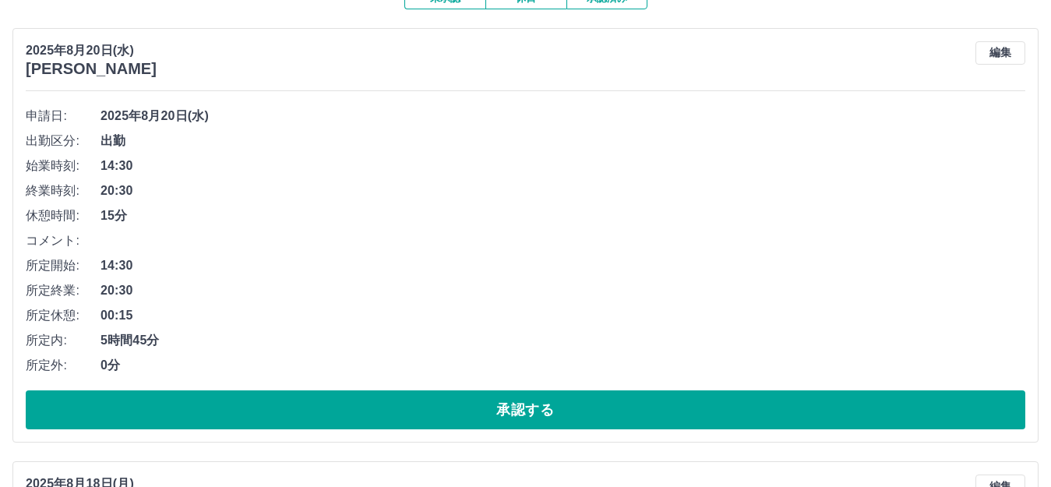
click at [309, 408] on button "承認する" at bounding box center [526, 409] width 1000 height 39
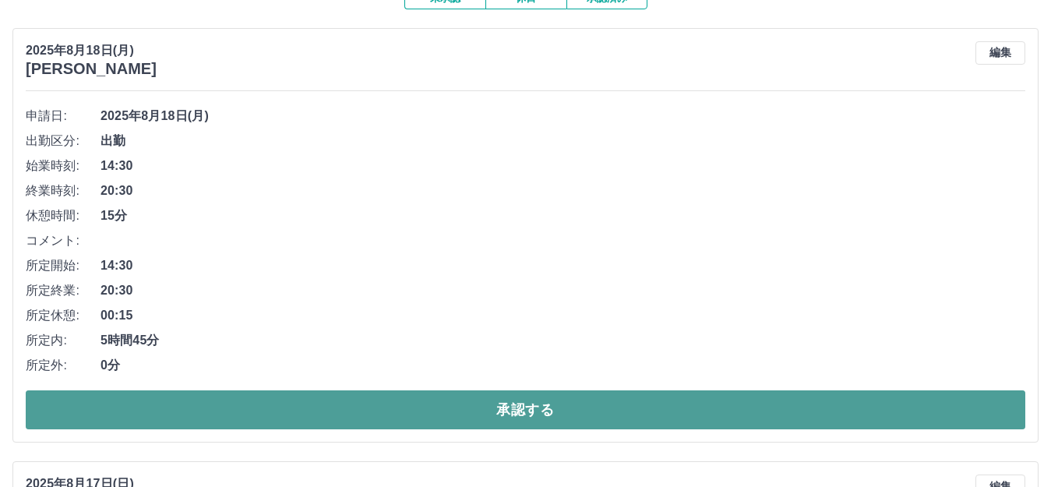
click at [328, 415] on button "承認する" at bounding box center [526, 409] width 1000 height 39
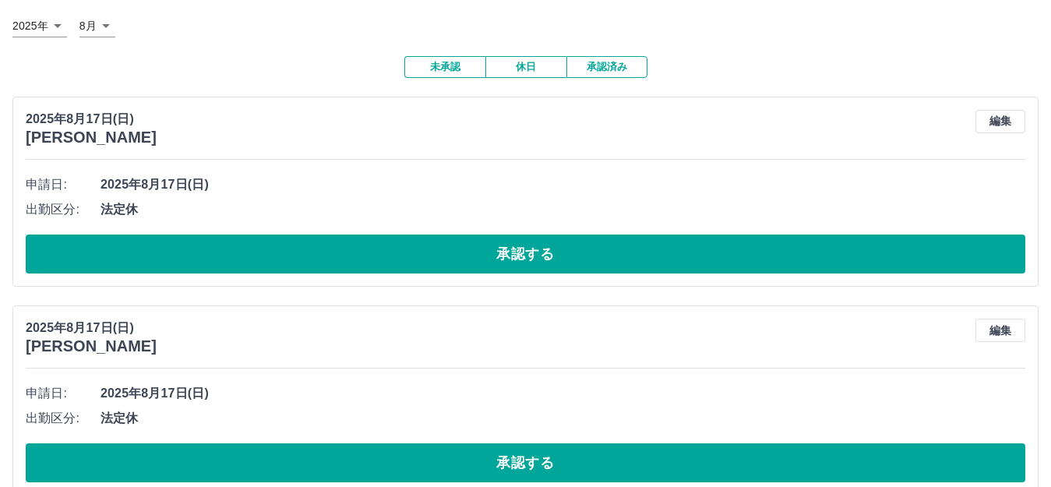
scroll to position [0, 0]
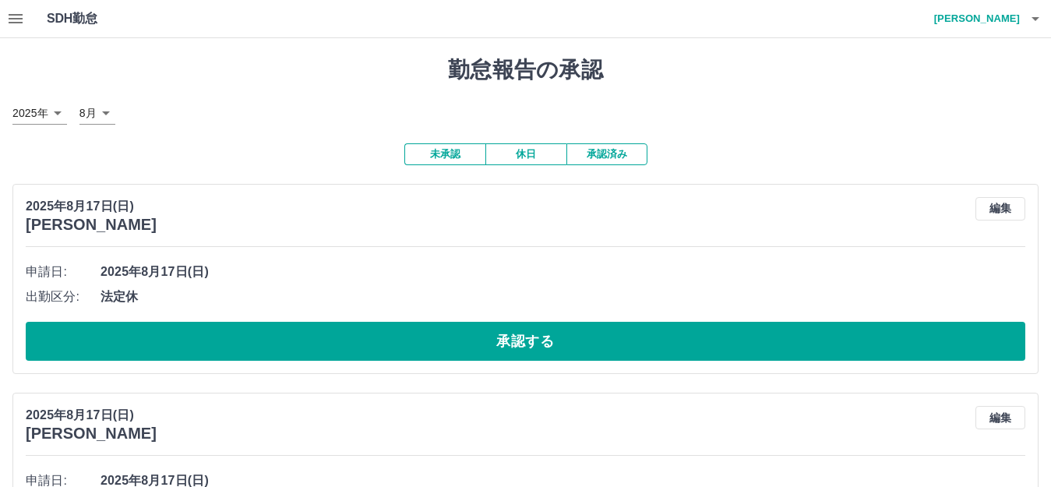
click at [631, 157] on button "承認済み" at bounding box center [607, 154] width 81 height 22
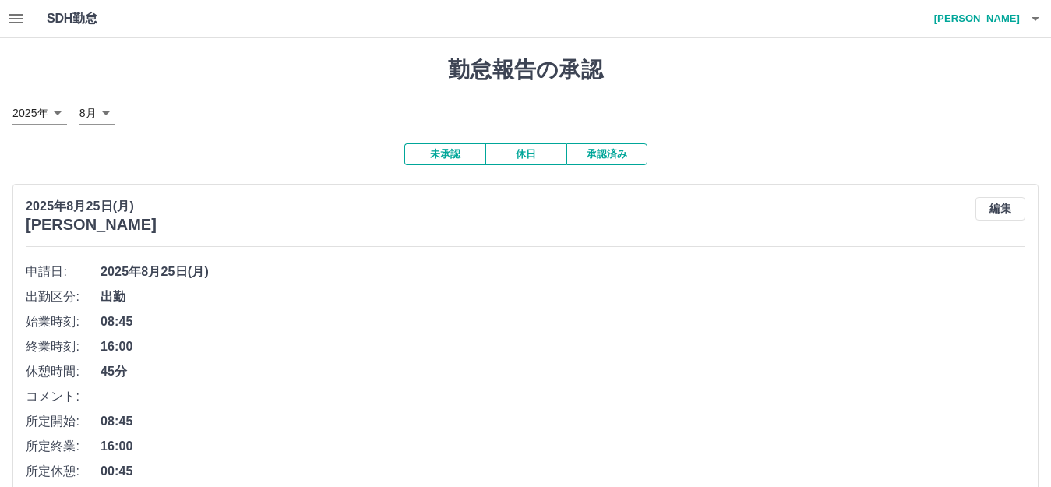
click at [14, 19] on icon "button" at bounding box center [16, 18] width 14 height 9
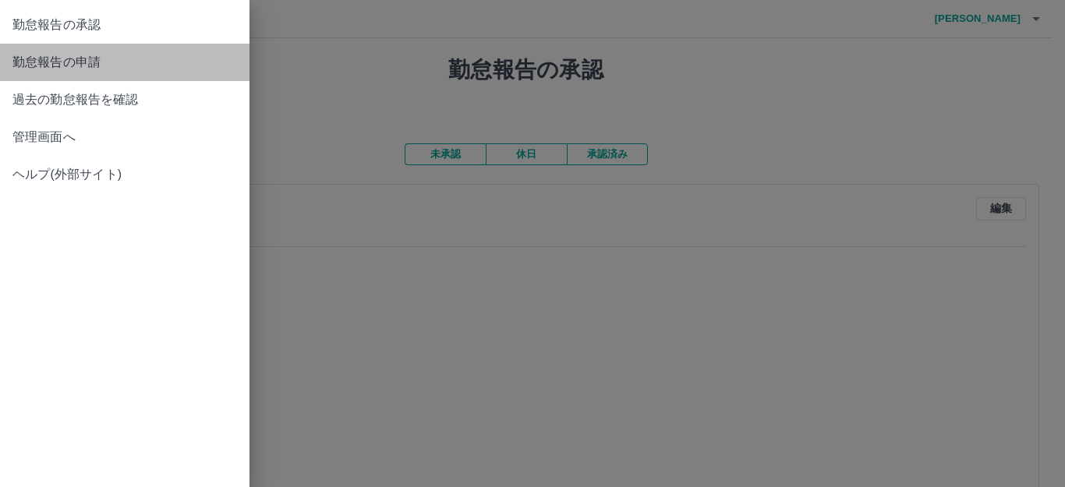
click at [47, 57] on span "勤怠報告の申請" at bounding box center [124, 62] width 224 height 19
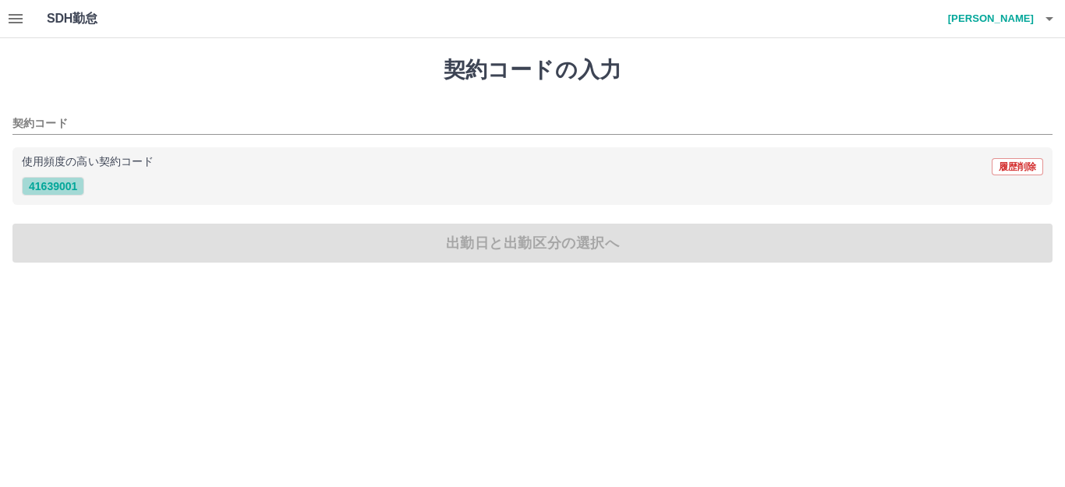
click at [55, 189] on button "41639001" at bounding box center [53, 186] width 62 height 19
type input "********"
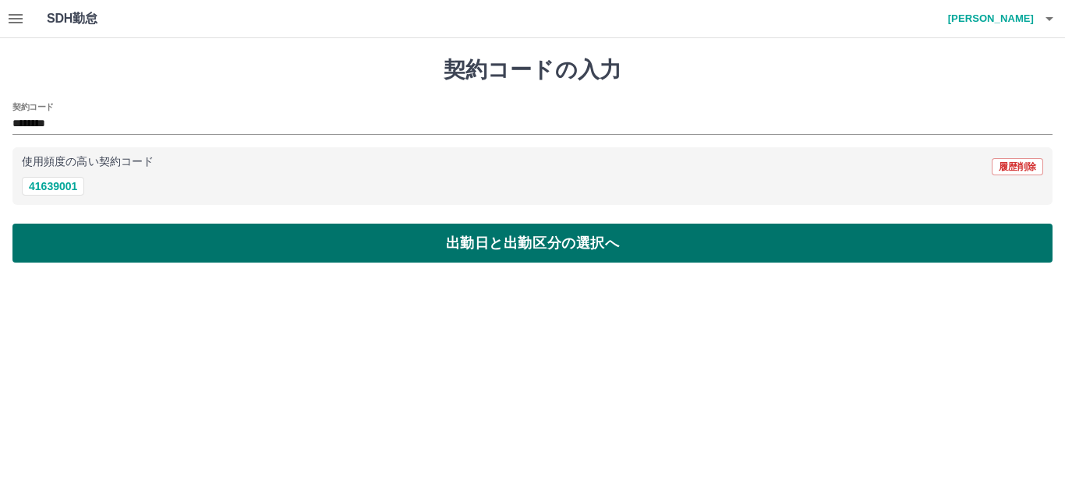
click at [703, 250] on button "出勤日と出勤区分の選択へ" at bounding box center [532, 243] width 1040 height 39
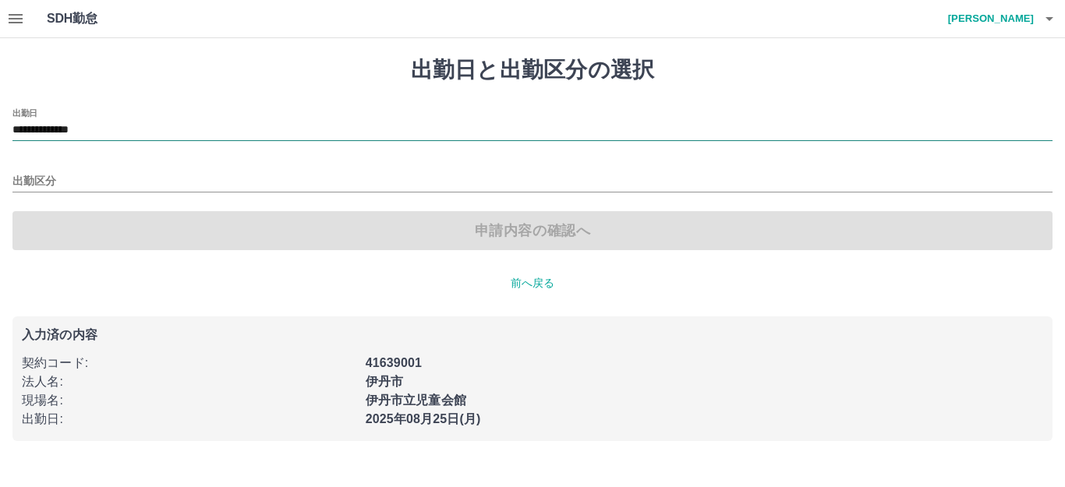
click at [141, 128] on input "**********" at bounding box center [532, 130] width 1040 height 19
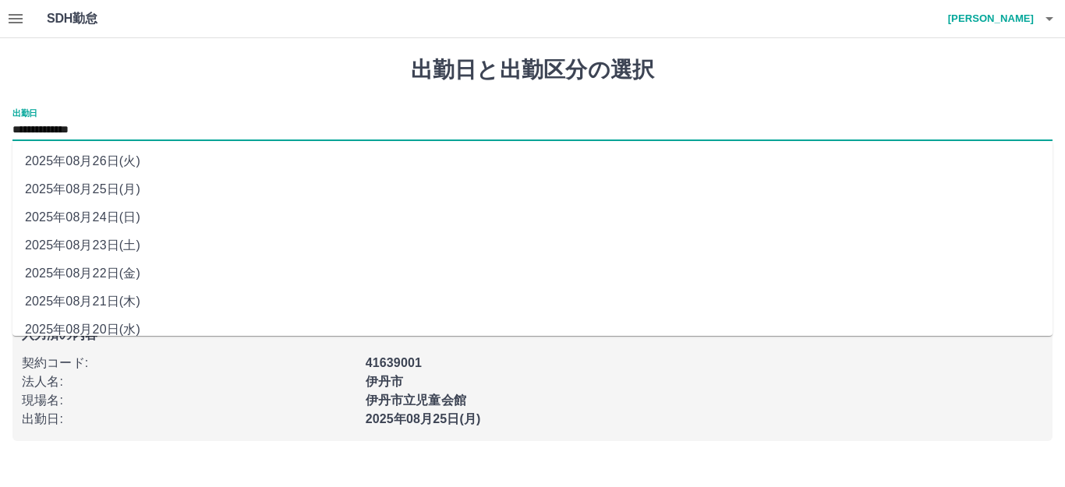
click at [100, 243] on li "2025年08月23日(土)" at bounding box center [532, 245] width 1040 height 28
type input "**********"
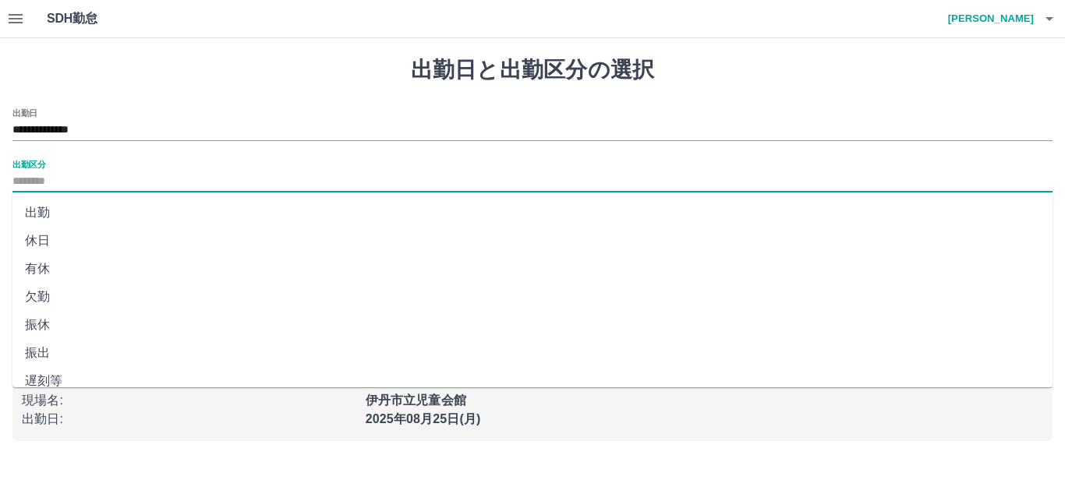
click at [69, 180] on input "出勤区分" at bounding box center [532, 181] width 1040 height 19
click at [44, 214] on li "出勤" at bounding box center [532, 213] width 1040 height 28
type input "**"
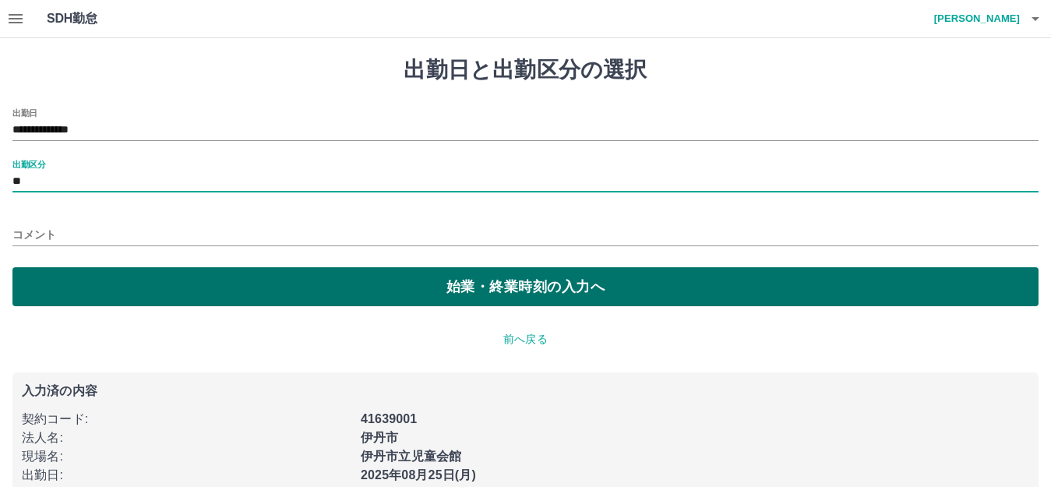
click at [191, 282] on button "始業・終業時刻の入力へ" at bounding box center [525, 286] width 1026 height 39
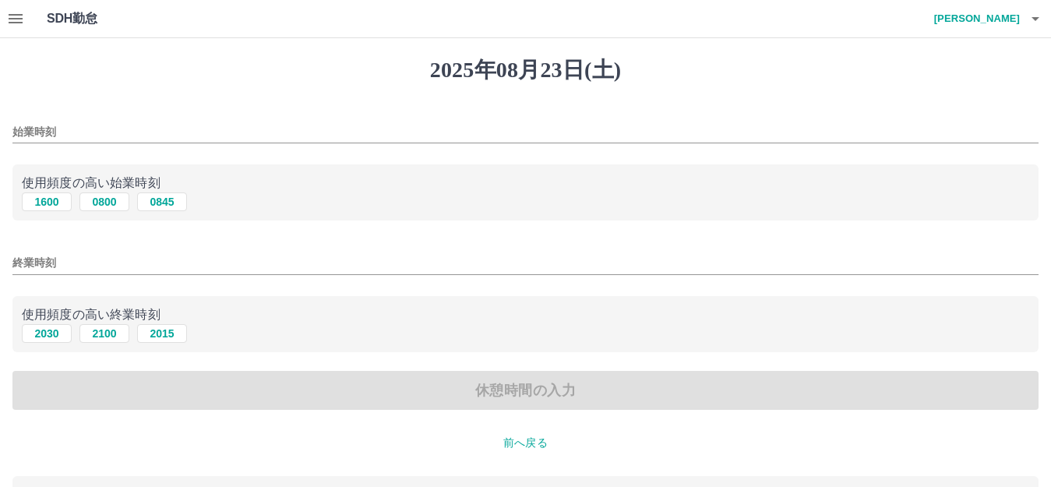
click at [75, 132] on input "始業時刻" at bounding box center [525, 132] width 1026 height 23
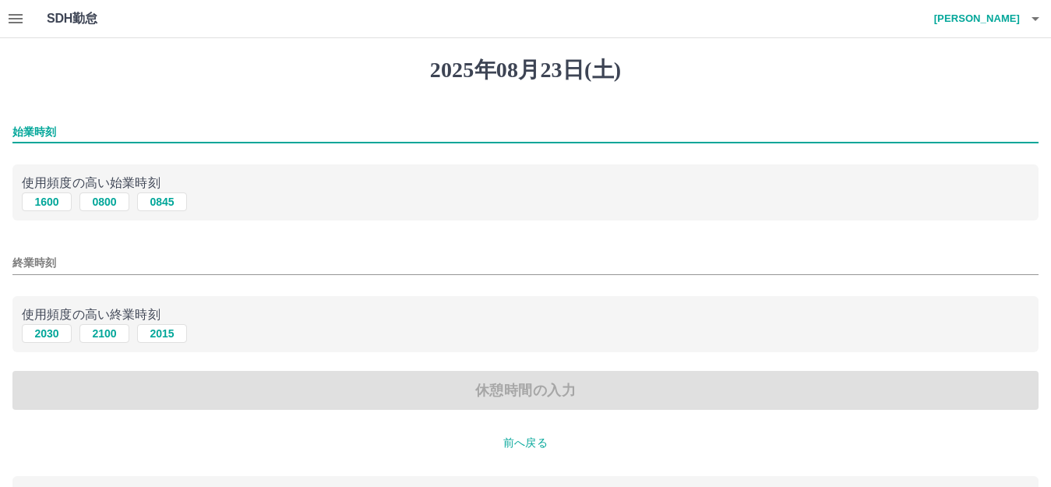
type input "****"
click at [80, 264] on input "終業時刻" at bounding box center [525, 263] width 1026 height 23
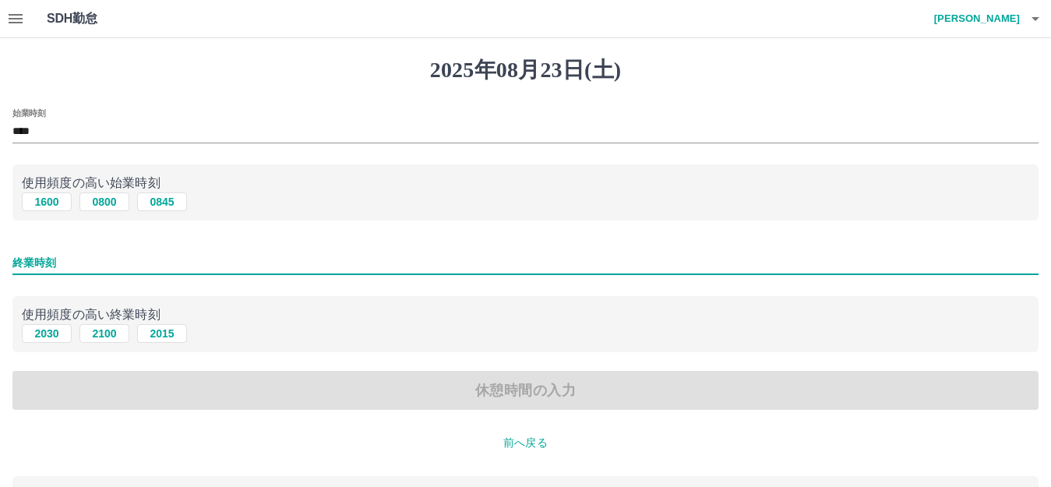
type input "****"
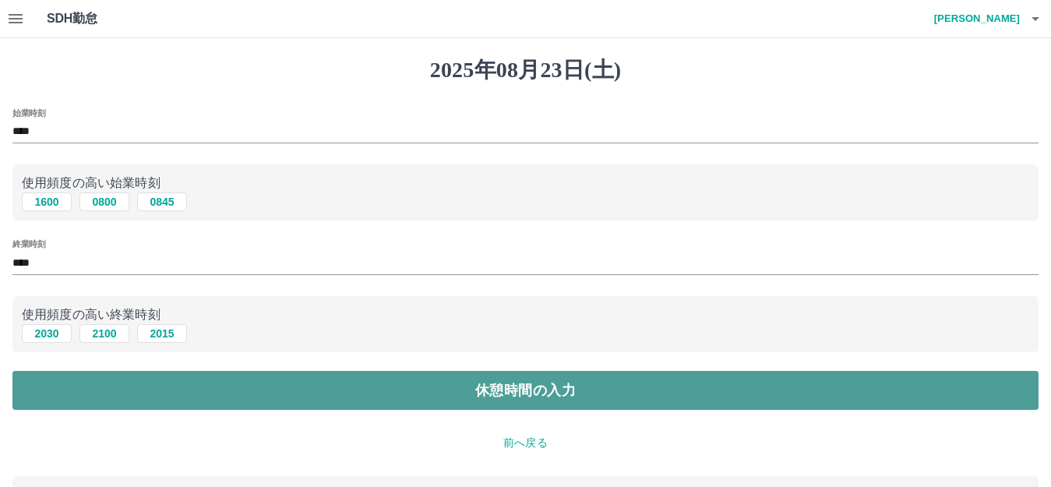
click at [435, 401] on button "休憩時間の入力" at bounding box center [525, 390] width 1026 height 39
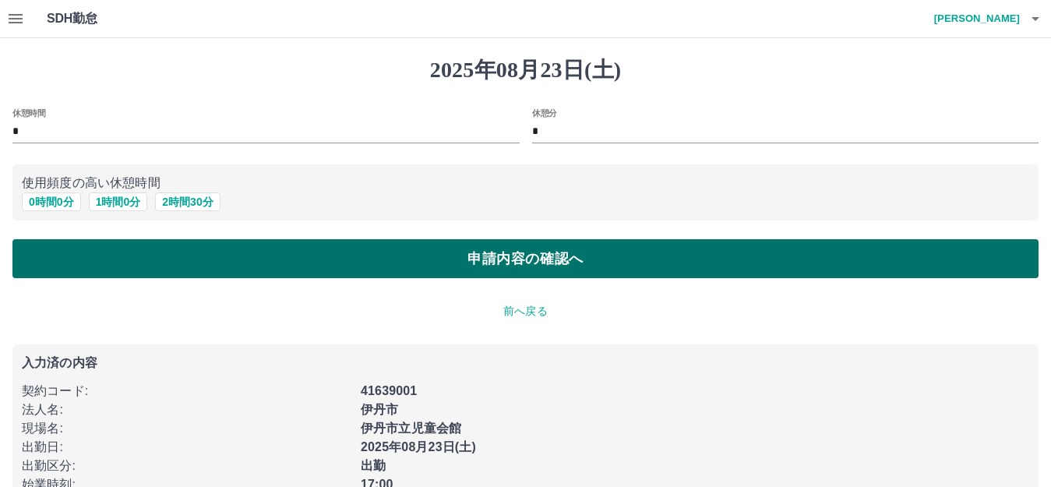
click at [461, 255] on button "申請内容の確認へ" at bounding box center [525, 258] width 1026 height 39
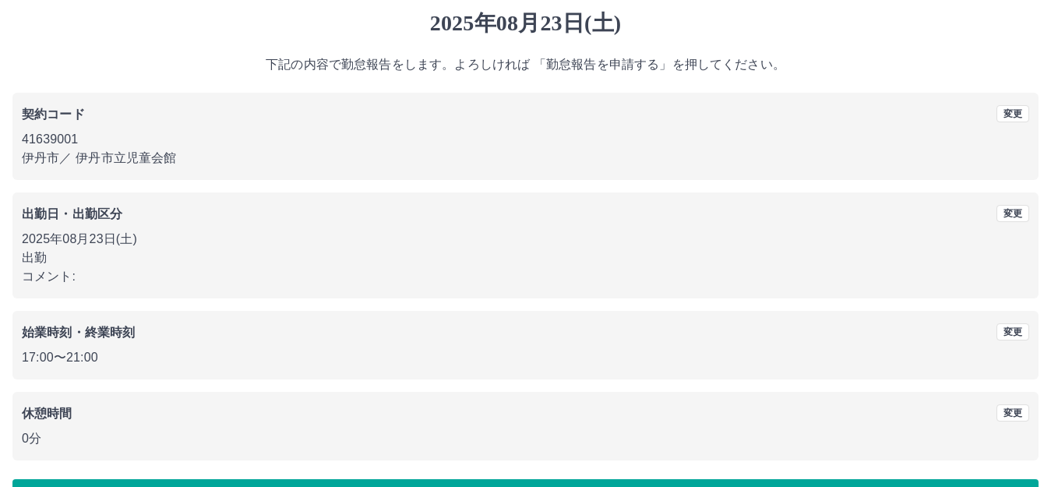
scroll to position [97, 0]
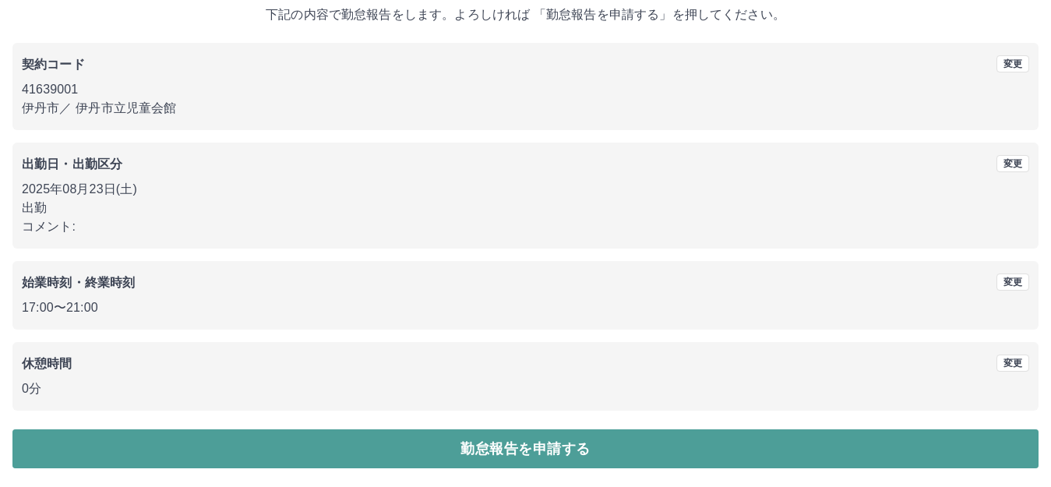
click at [256, 453] on button "勤怠報告を申請する" at bounding box center [525, 448] width 1026 height 39
